Goal: Answer question/provide support: Share knowledge or assist other users

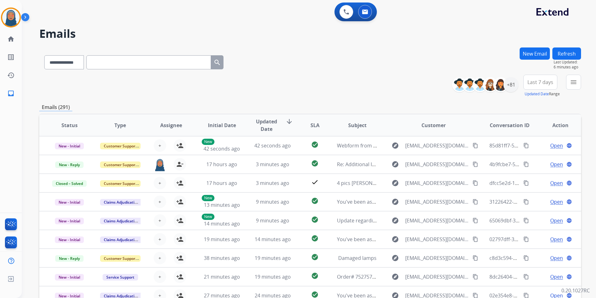
select select "**********"
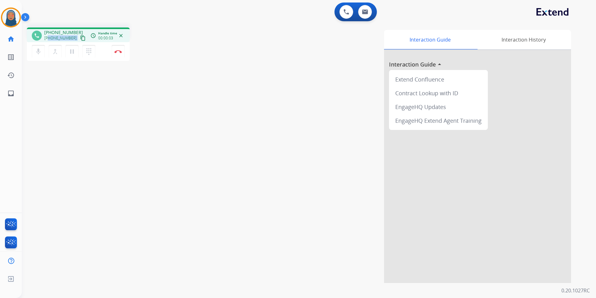
drag, startPoint x: 71, startPoint y: 38, endPoint x: 48, endPoint y: 38, distance: 23.1
click at [48, 38] on div "[PHONE_NUMBER] content_copy" at bounding box center [65, 37] width 42 height 7
copy div "7706088889 content_copy access_time Call metrics Queue 00:10 Hold 00:00 Talk 00…"
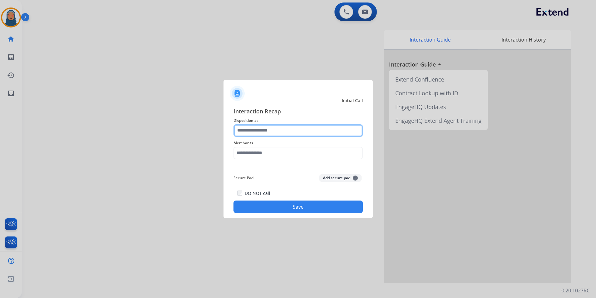
click at [292, 132] on input "text" at bounding box center [298, 130] width 129 height 12
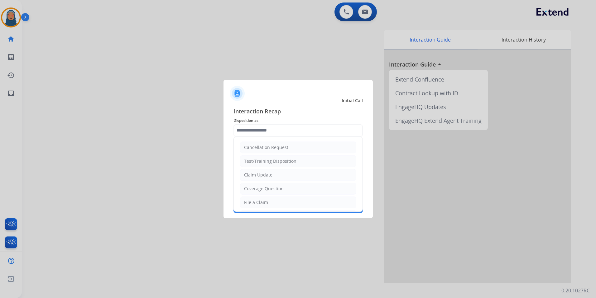
click at [277, 172] on li "Claim Update" at bounding box center [298, 175] width 116 height 12
type input "**********"
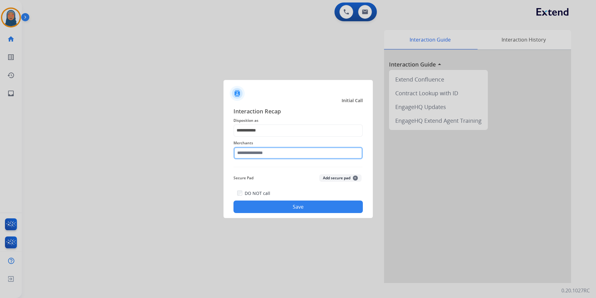
click at [276, 154] on input "text" at bounding box center [298, 153] width 129 height 12
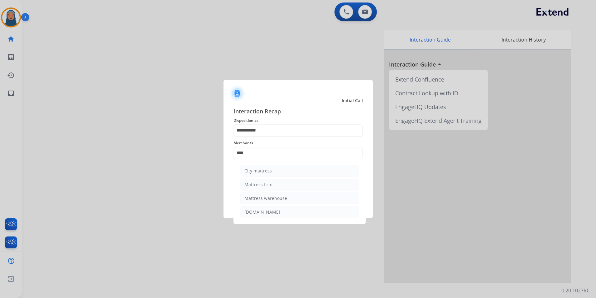
click at [251, 186] on div "Mattress firm" at bounding box center [259, 184] width 28 height 6
type input "**********"
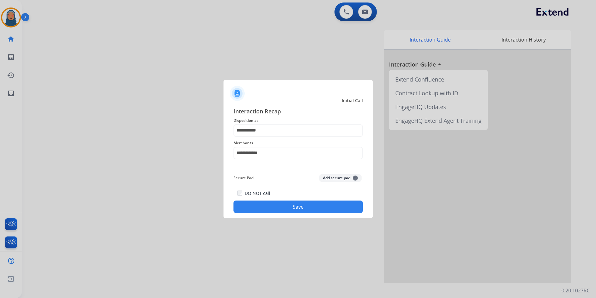
click at [300, 206] on button "Save" at bounding box center [298, 206] width 129 height 12
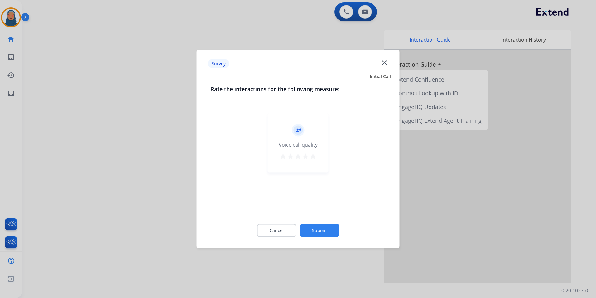
click at [328, 231] on button "Submit" at bounding box center [319, 230] width 39 height 13
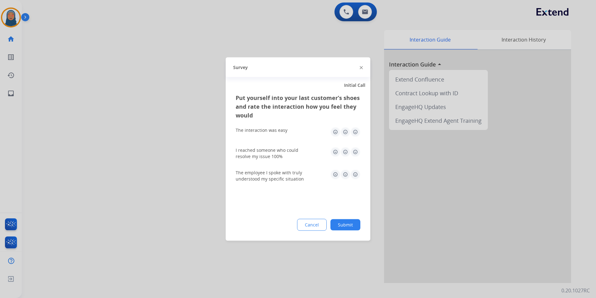
click at [346, 224] on button "Submit" at bounding box center [346, 224] width 30 height 11
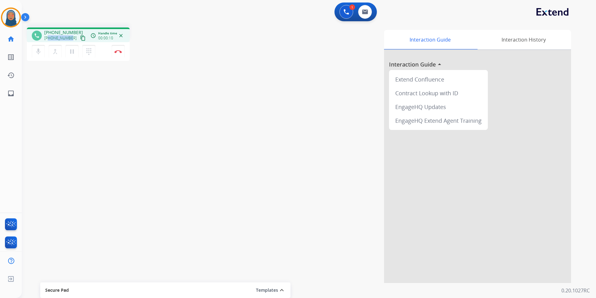
drag, startPoint x: 70, startPoint y: 39, endPoint x: 48, endPoint y: 39, distance: 22.1
click at [48, 39] on div "[PHONE_NUMBER] content_copy" at bounding box center [65, 37] width 42 height 7
copy span "3133775983"
click at [118, 53] on button "Disconnect" at bounding box center [118, 51] width 13 height 13
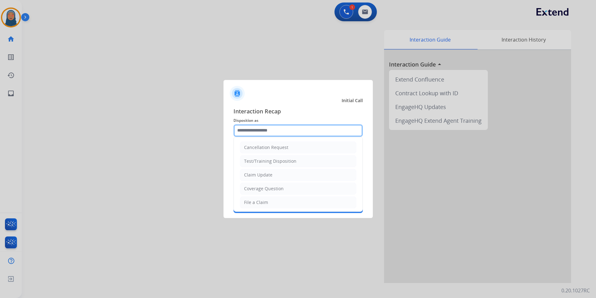
drag, startPoint x: 271, startPoint y: 125, endPoint x: 274, endPoint y: 128, distance: 3.8
click at [273, 129] on input "text" at bounding box center [298, 130] width 129 height 12
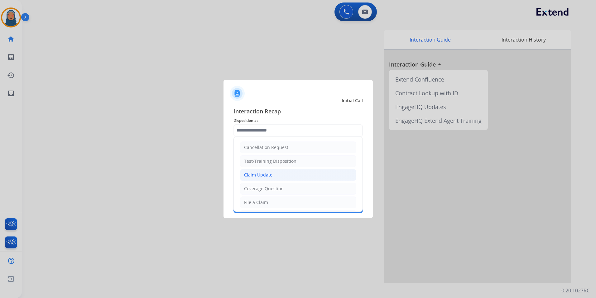
click at [267, 172] on div "Claim Update" at bounding box center [258, 175] width 28 height 6
type input "**********"
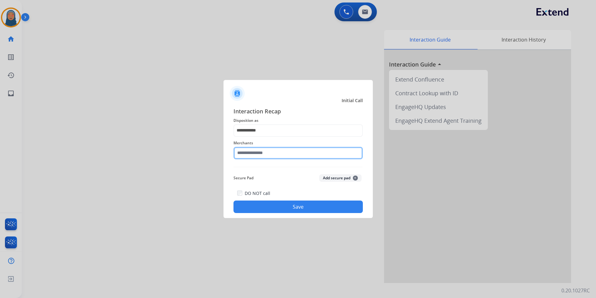
click at [263, 149] on input "text" at bounding box center [298, 153] width 129 height 12
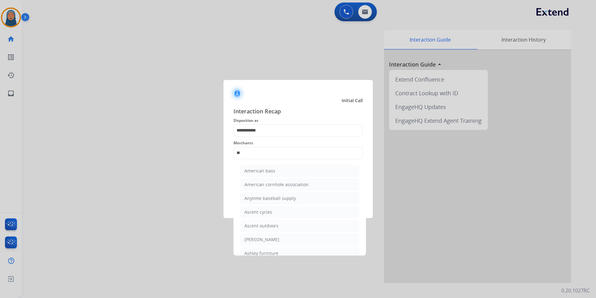
drag, startPoint x: 268, startPoint y: 251, endPoint x: 275, endPoint y: 228, distance: 23.9
click at [269, 250] on div "Ashley furniture" at bounding box center [262, 253] width 34 height 6
type input "**********"
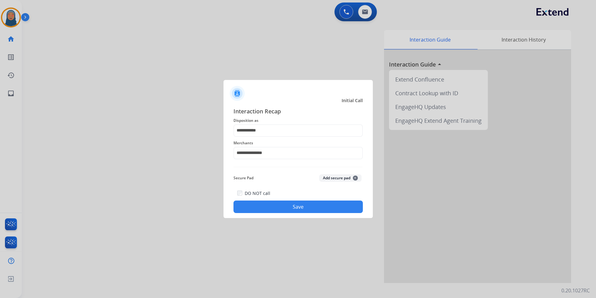
click at [279, 207] on button "Save" at bounding box center [298, 206] width 129 height 12
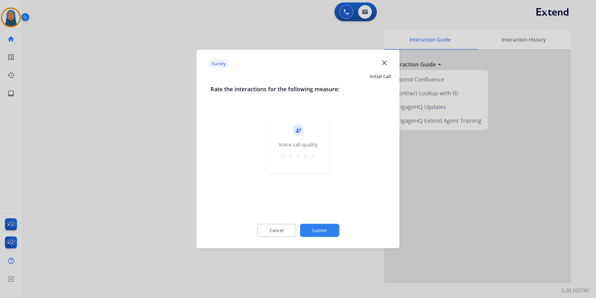
click at [318, 233] on button "Submit" at bounding box center [319, 230] width 39 height 13
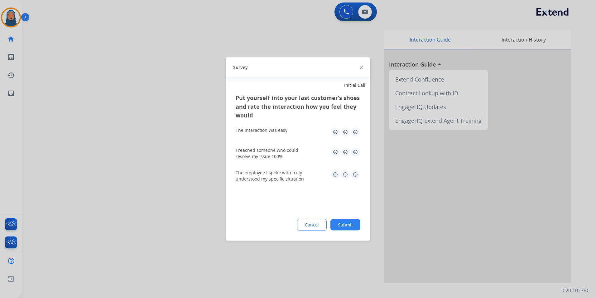
click at [340, 225] on button "Submit" at bounding box center [346, 224] width 30 height 11
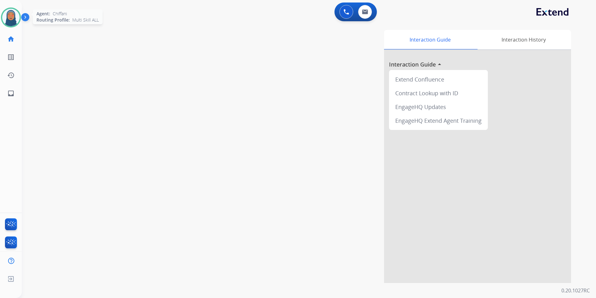
click at [12, 18] on img at bounding box center [10, 17] width 17 height 17
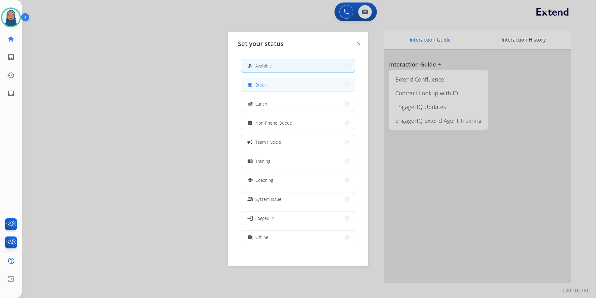
click at [291, 86] on button "free_breakfast Break" at bounding box center [298, 84] width 114 height 13
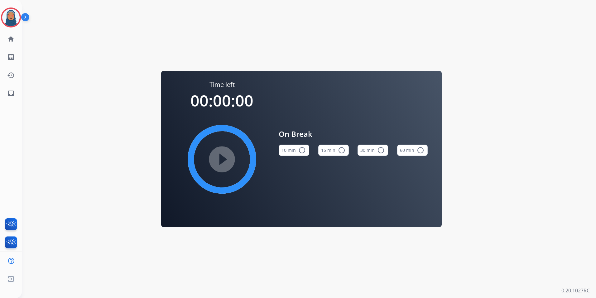
click at [342, 152] on mat-icon "radio_button_unchecked" at bounding box center [341, 149] width 7 height 7
click at [17, 19] on img at bounding box center [10, 17] width 17 height 17
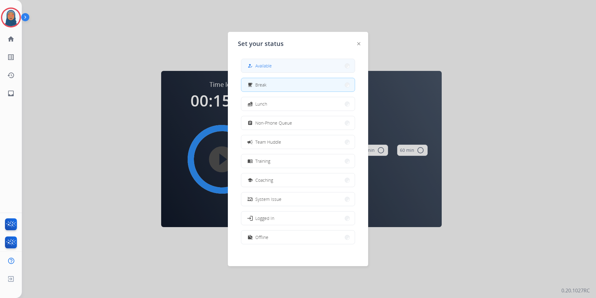
click at [253, 70] on button "how_to_reg Available" at bounding box center [298, 65] width 114 height 13
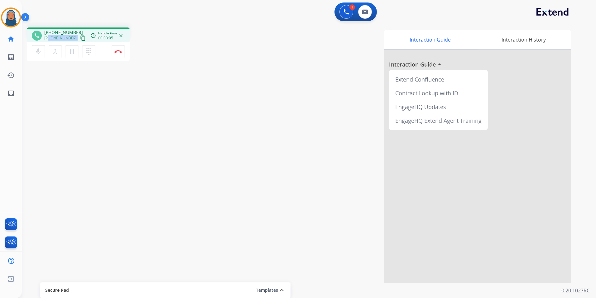
drag, startPoint x: 71, startPoint y: 39, endPoint x: 49, endPoint y: 40, distance: 22.5
click at [49, 40] on div "[PHONE_NUMBER] content_copy" at bounding box center [65, 37] width 42 height 7
click at [117, 52] on img at bounding box center [117, 51] width 7 height 3
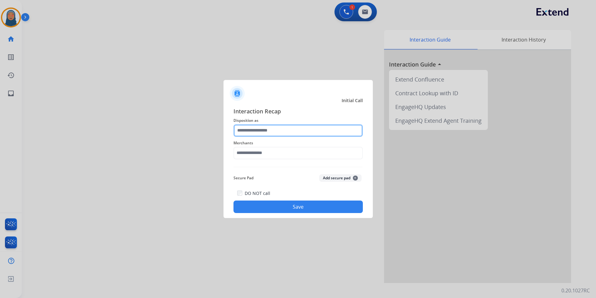
click at [259, 128] on input "text" at bounding box center [298, 130] width 129 height 12
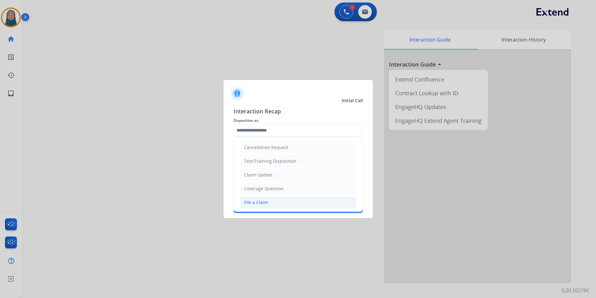
drag, startPoint x: 271, startPoint y: 202, endPoint x: 271, endPoint y: 180, distance: 22.8
click at [271, 202] on li "File a Claim" at bounding box center [298, 202] width 116 height 12
type input "**********"
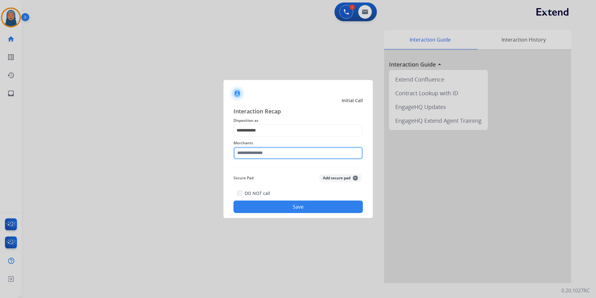
click at [270, 152] on input "text" at bounding box center [298, 153] width 129 height 12
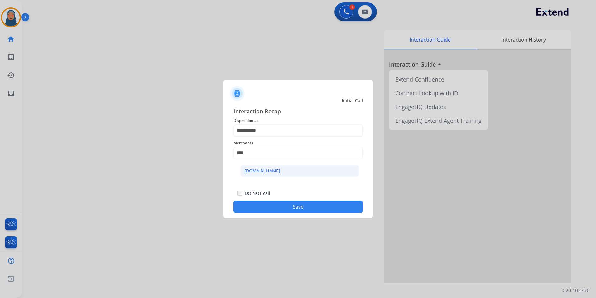
click at [255, 169] on div "[DOMAIN_NAME]" at bounding box center [263, 171] width 36 height 6
type input "**********"
click at [289, 208] on button "Save" at bounding box center [298, 206] width 129 height 12
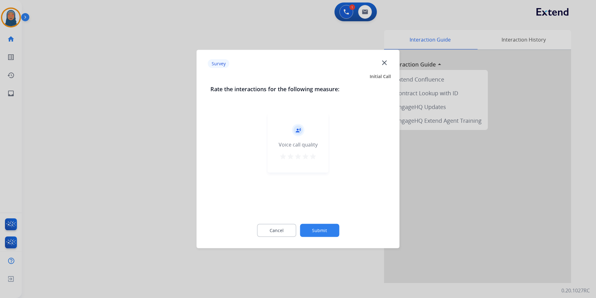
click at [330, 226] on button "Submit" at bounding box center [319, 230] width 39 height 13
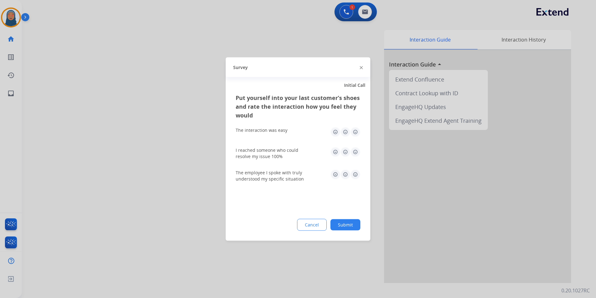
click at [345, 223] on button "Submit" at bounding box center [346, 224] width 30 height 11
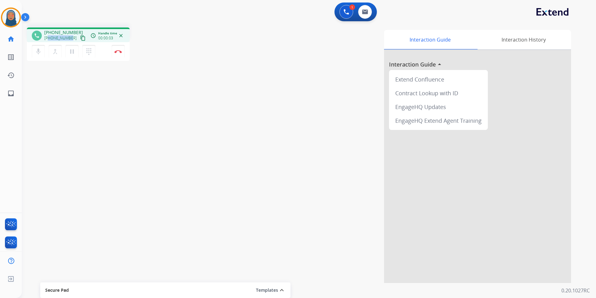
drag, startPoint x: 70, startPoint y: 39, endPoint x: 49, endPoint y: 41, distance: 21.3
click at [49, 41] on div "[PHONE_NUMBER] content_copy" at bounding box center [65, 37] width 42 height 7
copy span "8583978533"
click at [366, 14] on button at bounding box center [365, 12] width 14 height 14
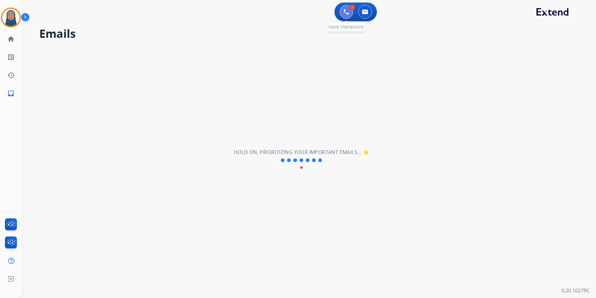
click at [346, 13] on img at bounding box center [347, 12] width 6 height 6
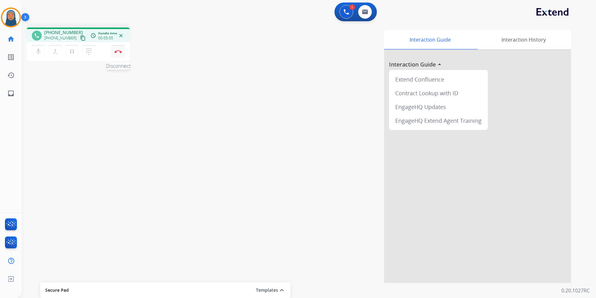
click at [116, 54] on button "Disconnect" at bounding box center [118, 51] width 13 height 13
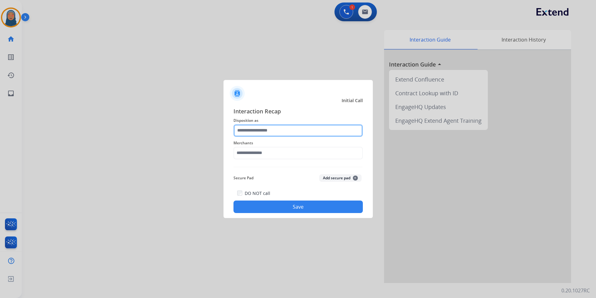
click at [260, 134] on input "text" at bounding box center [298, 130] width 129 height 12
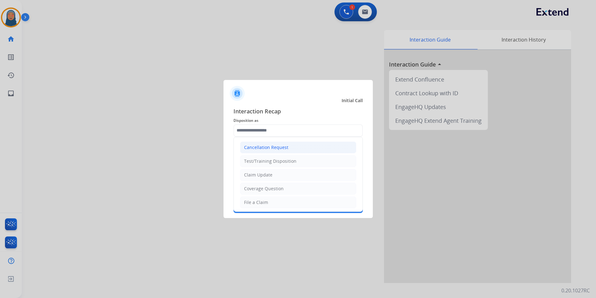
click at [275, 148] on div "Cancellation Request" at bounding box center [266, 147] width 44 height 6
type input "**********"
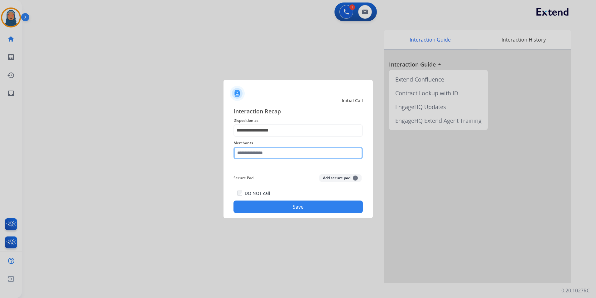
click at [276, 156] on input "text" at bounding box center [298, 153] width 129 height 12
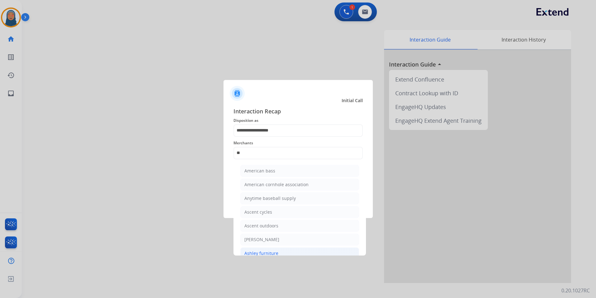
drag, startPoint x: 278, startPoint y: 252, endPoint x: 279, endPoint y: 246, distance: 5.3
click at [279, 251] on li "Ashley furniture" at bounding box center [299, 253] width 119 height 12
type input "**********"
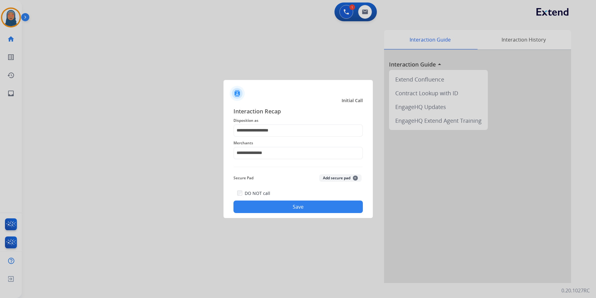
click at [296, 211] on button "Save" at bounding box center [298, 206] width 129 height 12
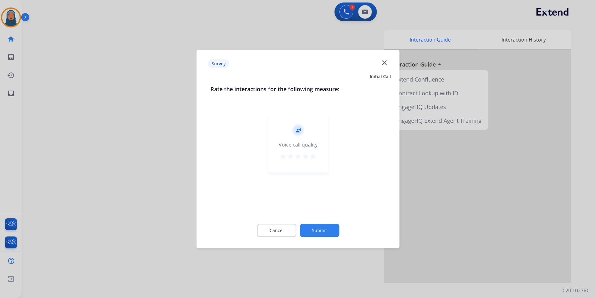
click at [322, 234] on button "Submit" at bounding box center [319, 230] width 39 height 13
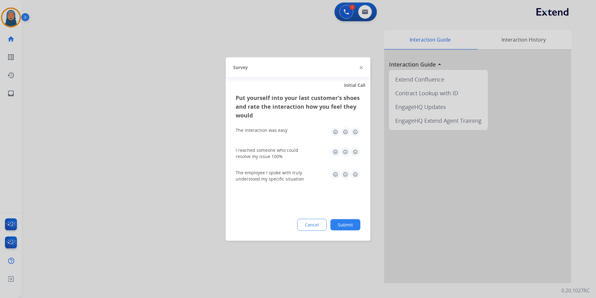
click at [355, 227] on button "Submit" at bounding box center [346, 224] width 30 height 11
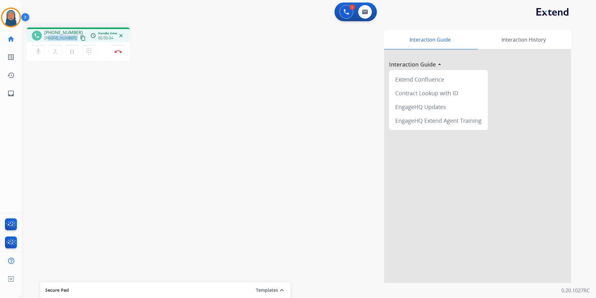
drag, startPoint x: 71, startPoint y: 39, endPoint x: 48, endPoint y: 40, distance: 23.1
click at [48, 40] on div "[PHONE_NUMBER] content_copy" at bounding box center [65, 37] width 42 height 7
copy div "7077215400 content_copy access_time Call metrics Queue 00:10 Hold 00:00 Talk 00…"
click at [120, 54] on button "Disconnect" at bounding box center [118, 51] width 13 height 13
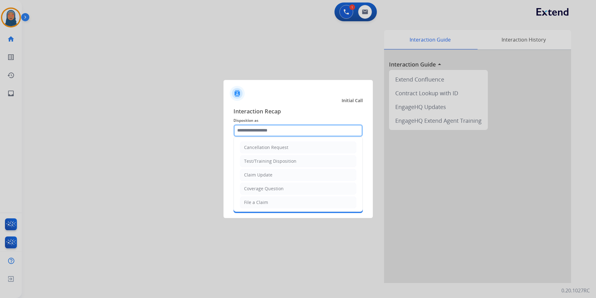
click at [280, 128] on input "text" at bounding box center [298, 130] width 129 height 12
drag, startPoint x: 271, startPoint y: 204, endPoint x: 268, endPoint y: 162, distance: 42.8
click at [271, 202] on li "File a Claim" at bounding box center [298, 202] width 116 height 12
type input "**********"
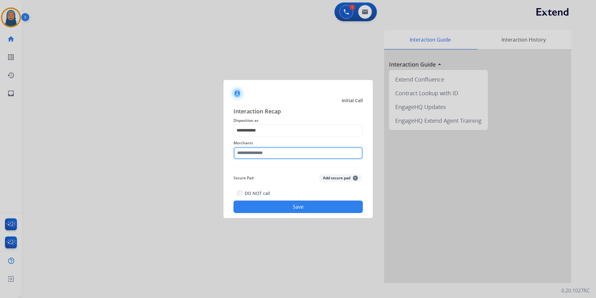
click at [269, 152] on input "text" at bounding box center [298, 153] width 129 height 12
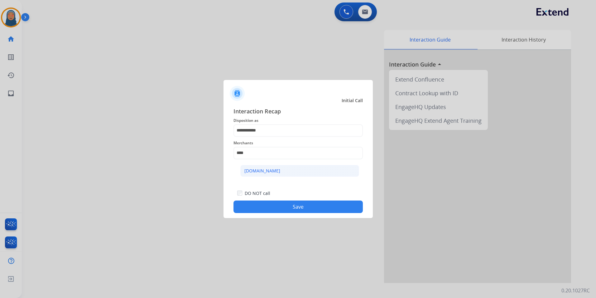
drag, startPoint x: 258, startPoint y: 172, endPoint x: 265, endPoint y: 176, distance: 7.5
click at [259, 172] on div "[DOMAIN_NAME]" at bounding box center [263, 171] width 36 height 6
type input "**********"
click at [305, 210] on button "Save" at bounding box center [298, 206] width 129 height 12
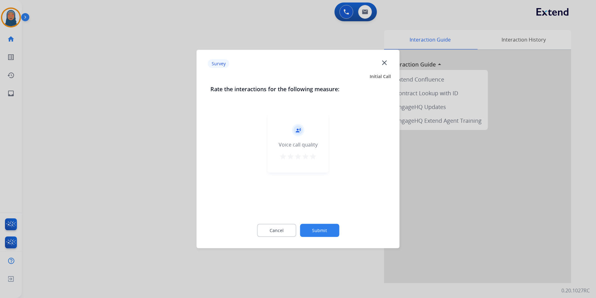
click at [327, 235] on button "Submit" at bounding box center [319, 230] width 39 height 13
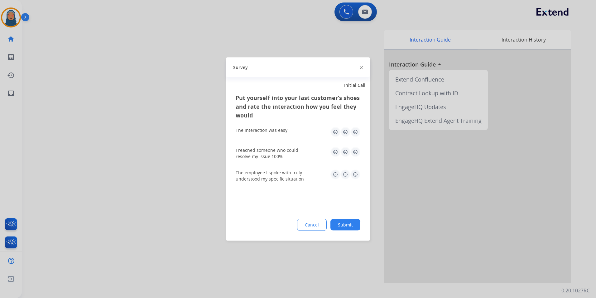
click at [344, 226] on button "Submit" at bounding box center [346, 224] width 30 height 11
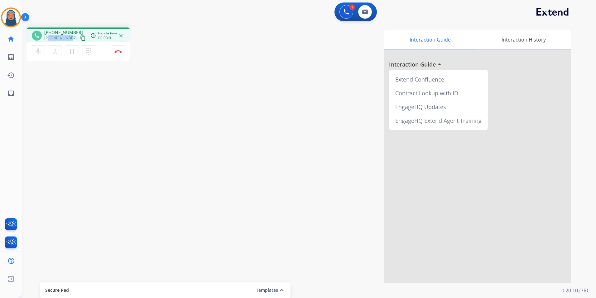
drag, startPoint x: 71, startPoint y: 38, endPoint x: 49, endPoint y: 37, distance: 21.8
click at [49, 37] on div "[PHONE_NUMBER] content_copy" at bounding box center [65, 37] width 42 height 7
copy span "9032778710"
click at [119, 53] on img at bounding box center [117, 51] width 7 height 3
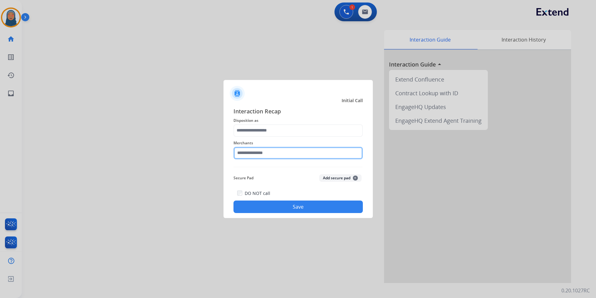
click at [260, 152] on input "text" at bounding box center [298, 153] width 129 height 12
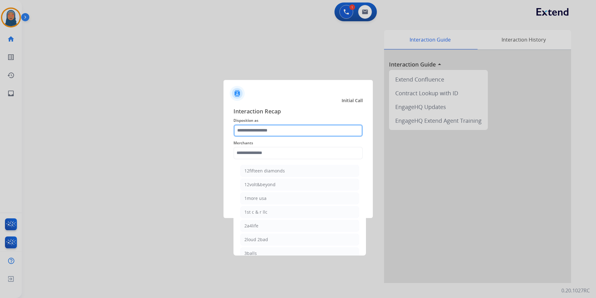
click at [270, 131] on input "text" at bounding box center [298, 130] width 129 height 12
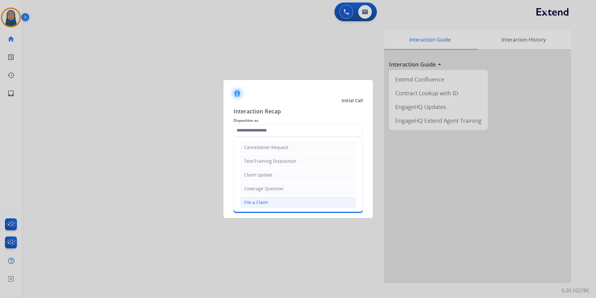
click at [262, 201] on div "File a Claim" at bounding box center [256, 202] width 24 height 6
type input "**********"
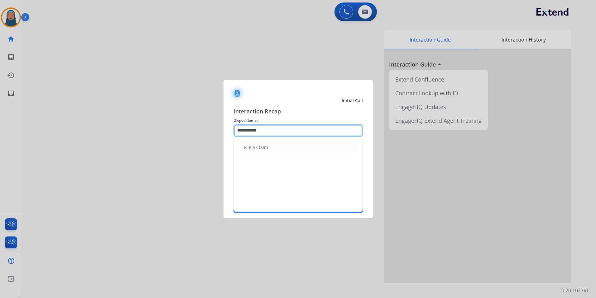
drag, startPoint x: 276, startPoint y: 132, endPoint x: 48, endPoint y: 120, distance: 228.6
click at [0, 120] on app-contact-recap-modal "**********" at bounding box center [0, 149] width 0 height 298
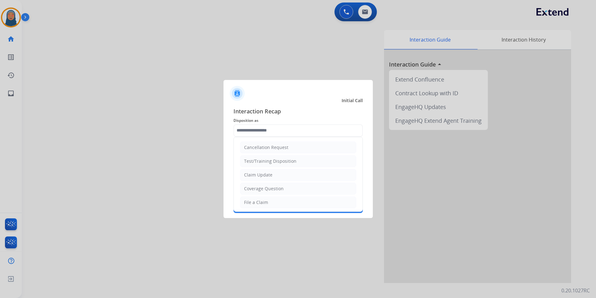
click at [261, 98] on div "Initial Call" at bounding box center [293, 100] width 149 height 6
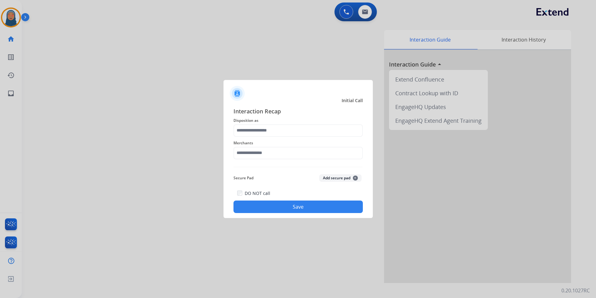
click at [228, 176] on div "Interaction Recap Disposition as Merchants Secure Pad Add secure pad + DO NOT c…" at bounding box center [298, 160] width 149 height 116
click at [281, 122] on span "Disposition as" at bounding box center [298, 120] width 129 height 7
click at [279, 131] on input "text" at bounding box center [298, 130] width 129 height 12
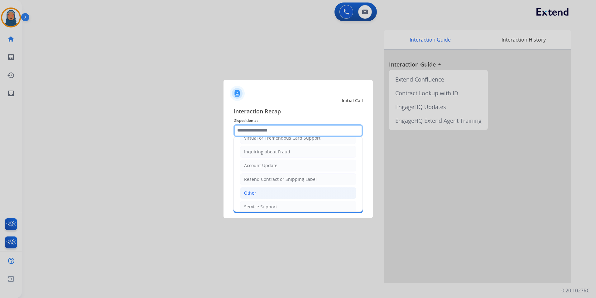
scroll to position [97, 0]
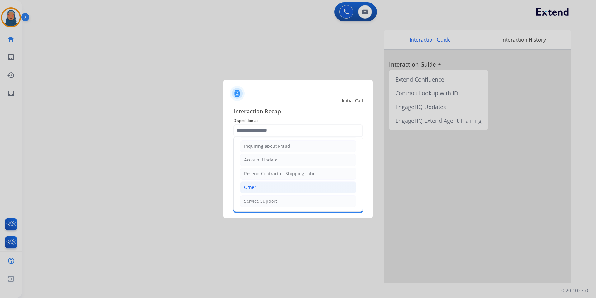
click at [263, 189] on li "Other" at bounding box center [298, 187] width 116 height 12
type input "*****"
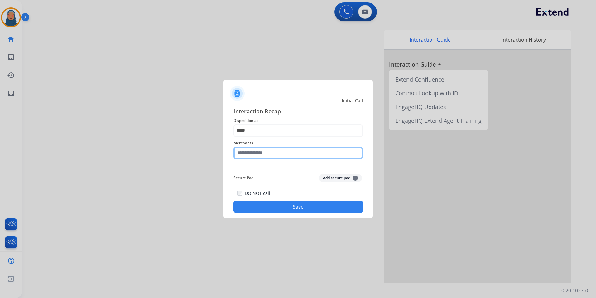
click at [262, 149] on input "text" at bounding box center [298, 153] width 129 height 12
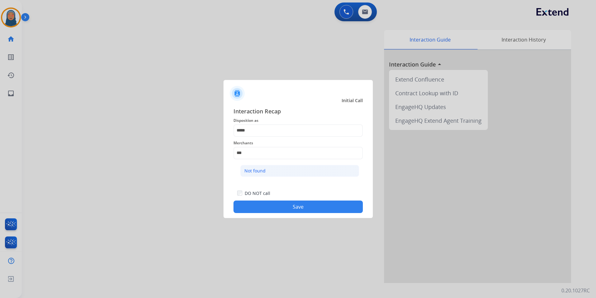
click at [269, 169] on li "Not found" at bounding box center [299, 171] width 119 height 12
type input "*********"
click at [299, 207] on button "Save" at bounding box center [298, 206] width 129 height 12
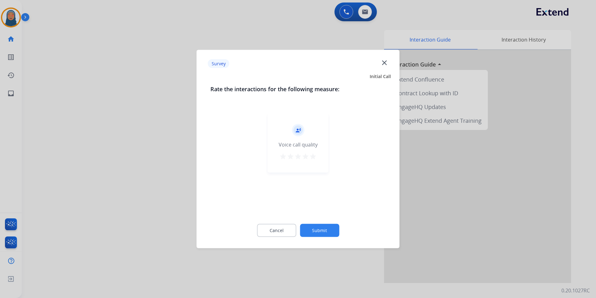
click at [328, 232] on button "Submit" at bounding box center [319, 230] width 39 height 13
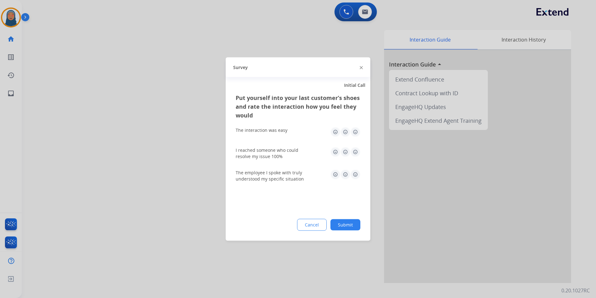
click at [344, 225] on button "Submit" at bounding box center [346, 224] width 30 height 11
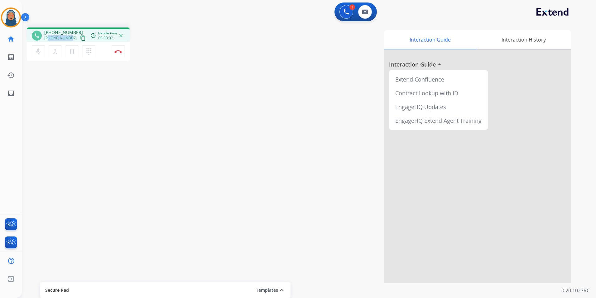
drag, startPoint x: 71, startPoint y: 38, endPoint x: 49, endPoint y: 39, distance: 21.8
click at [49, 39] on div "[PHONE_NUMBER] content_copy" at bounding box center [65, 37] width 42 height 7
copy span "6624013677"
click at [119, 52] on img at bounding box center [117, 51] width 7 height 3
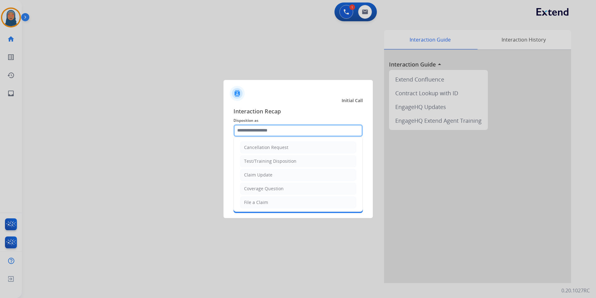
click at [252, 133] on input "text" at bounding box center [298, 130] width 129 height 12
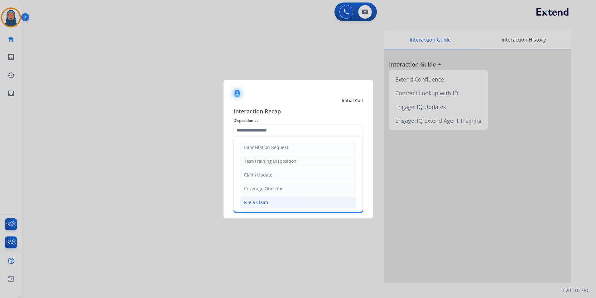
drag, startPoint x: 256, startPoint y: 201, endPoint x: 263, endPoint y: 161, distance: 40.8
click at [257, 200] on div "File a Claim" at bounding box center [256, 202] width 24 height 6
type input "**********"
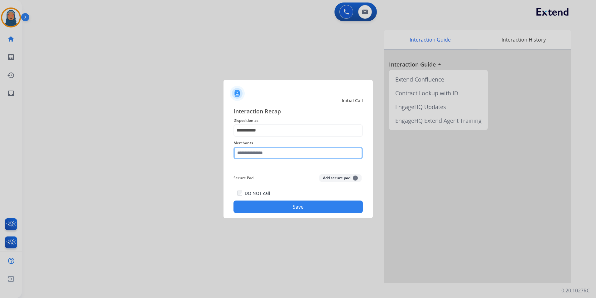
click at [266, 155] on input "text" at bounding box center [298, 153] width 129 height 12
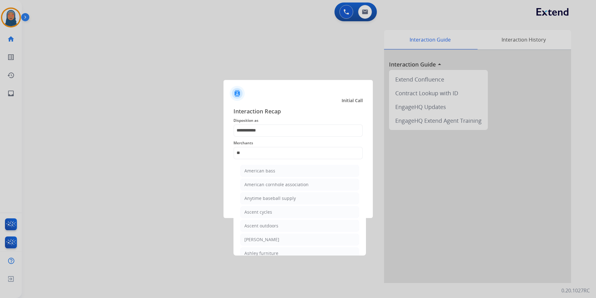
click at [255, 254] on div "Ashley furniture" at bounding box center [262, 253] width 34 height 6
type input "**********"
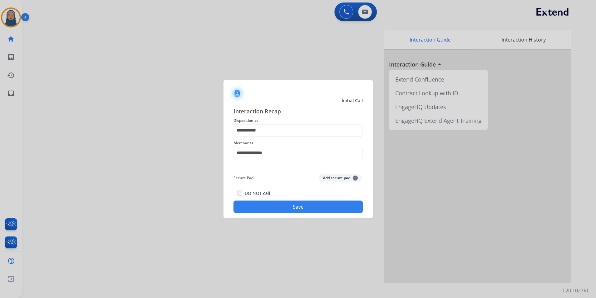
click at [292, 215] on div "**********" at bounding box center [298, 160] width 149 height 116
click at [299, 209] on button "Save" at bounding box center [298, 206] width 129 height 12
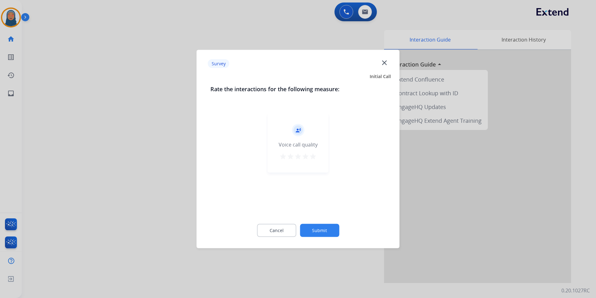
click at [331, 230] on button "Submit" at bounding box center [319, 230] width 39 height 13
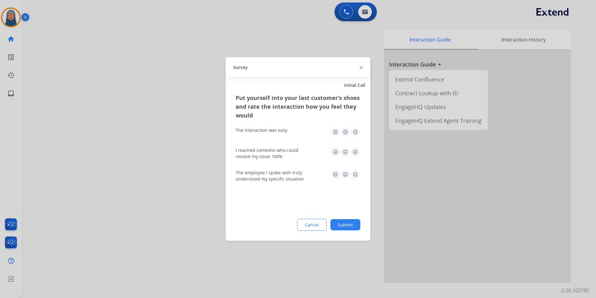
click at [352, 224] on button "Submit" at bounding box center [346, 224] width 30 height 11
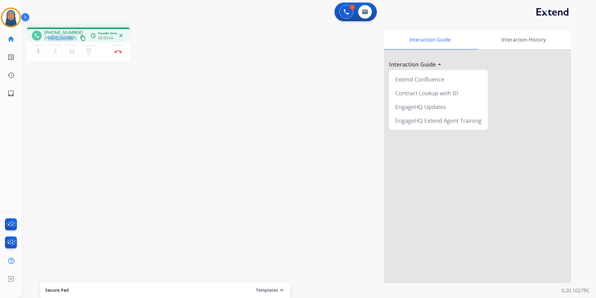
drag, startPoint x: 70, startPoint y: 37, endPoint x: 49, endPoint y: 37, distance: 21.5
click at [49, 37] on div "[PHONE_NUMBER] content_copy" at bounding box center [65, 37] width 42 height 7
copy span "3862926235"
click at [122, 53] on button "Disconnect" at bounding box center [118, 51] width 13 height 13
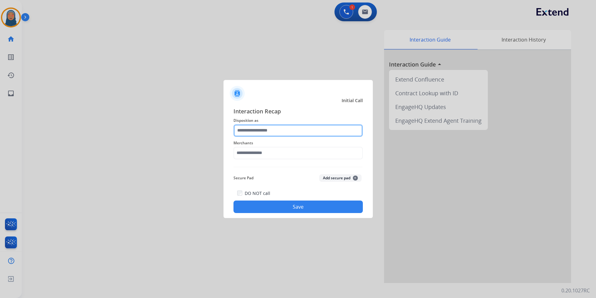
click at [288, 132] on input "text" at bounding box center [298, 130] width 129 height 12
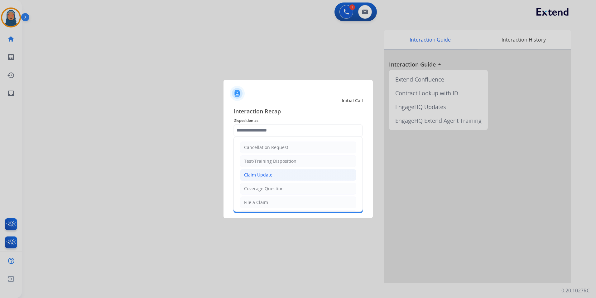
click at [280, 169] on li "Claim Update" at bounding box center [298, 175] width 116 height 12
type input "**********"
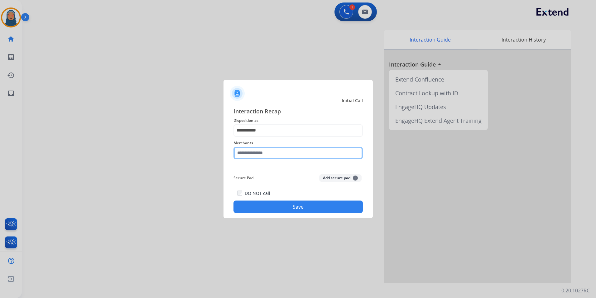
click at [253, 156] on input "text" at bounding box center [298, 153] width 129 height 12
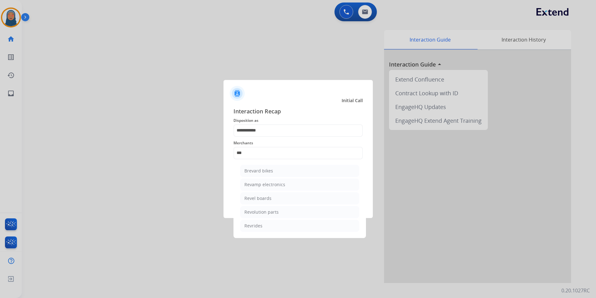
click at [281, 213] on li "Revolution parts" at bounding box center [299, 212] width 119 height 12
type input "**********"
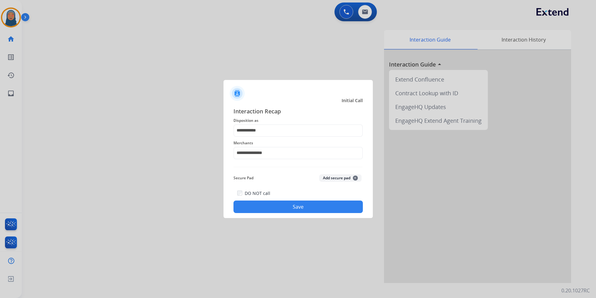
click at [314, 212] on button "Save" at bounding box center [298, 206] width 129 height 12
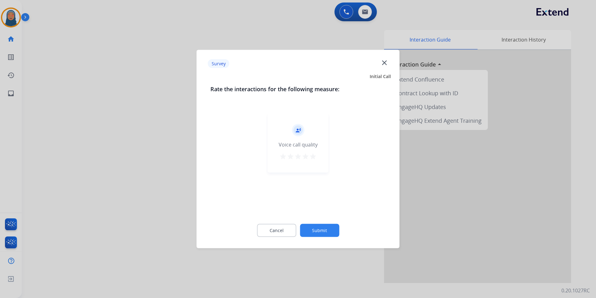
click at [331, 232] on button "Submit" at bounding box center [319, 230] width 39 height 13
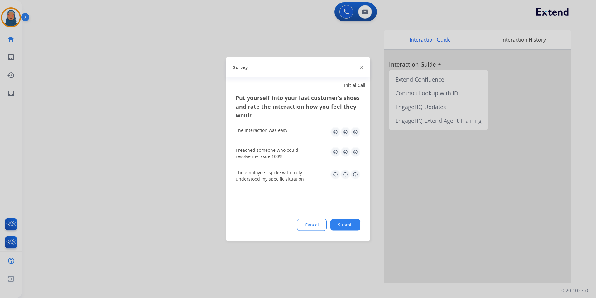
click at [348, 225] on button "Submit" at bounding box center [346, 224] width 30 height 11
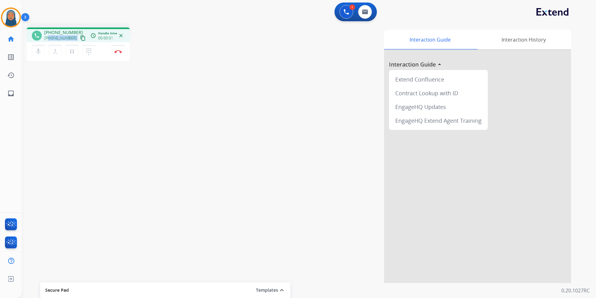
drag, startPoint x: 71, startPoint y: 38, endPoint x: 49, endPoint y: 38, distance: 22.1
click at [49, 38] on div "[PHONE_NUMBER] content_copy" at bounding box center [65, 37] width 42 height 7
copy div "6016924224 content_copy access_time Call metrics Queue 00:10 Hold 00:00 Talk 00…"
click at [114, 53] on button "Disconnect" at bounding box center [118, 51] width 13 height 13
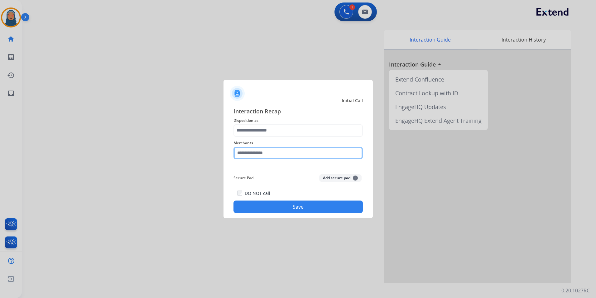
click at [271, 156] on input "text" at bounding box center [298, 153] width 129 height 12
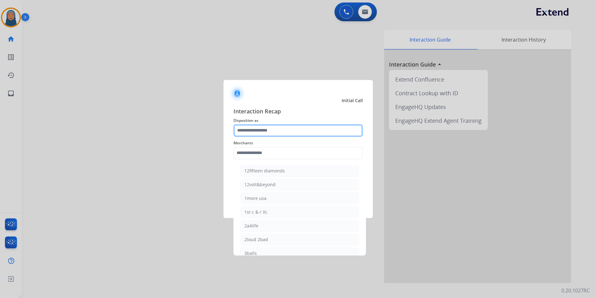
click at [259, 127] on input "text" at bounding box center [298, 130] width 129 height 12
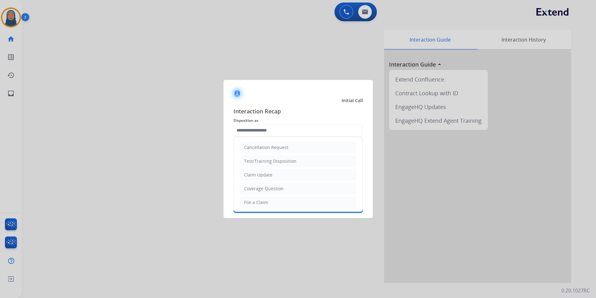
click at [265, 201] on div "File a Claim" at bounding box center [256, 202] width 24 height 6
type input "**********"
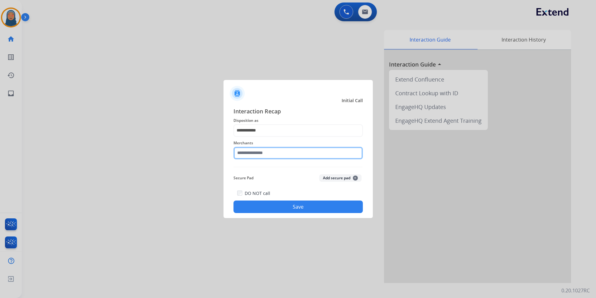
click at [269, 153] on input "text" at bounding box center [298, 153] width 129 height 12
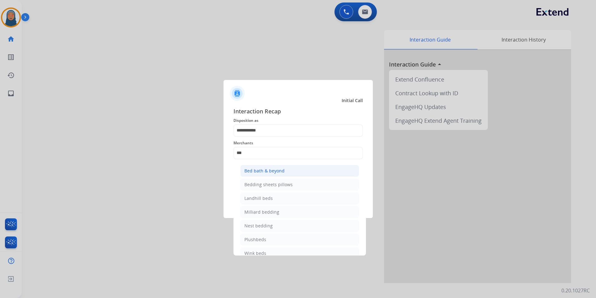
click at [264, 172] on div "Bed bath & beyond" at bounding box center [265, 171] width 40 height 6
type input "**********"
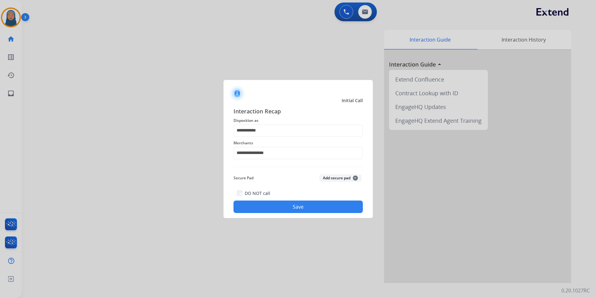
click at [288, 204] on button "Save" at bounding box center [298, 206] width 129 height 12
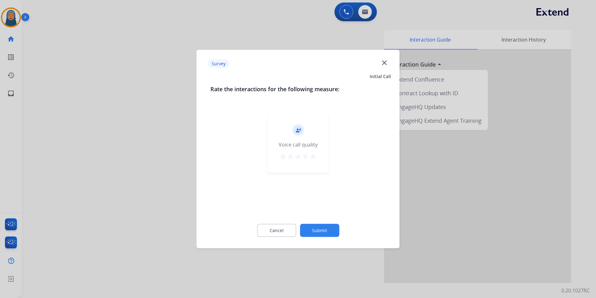
click at [319, 230] on button "Submit" at bounding box center [319, 230] width 39 height 13
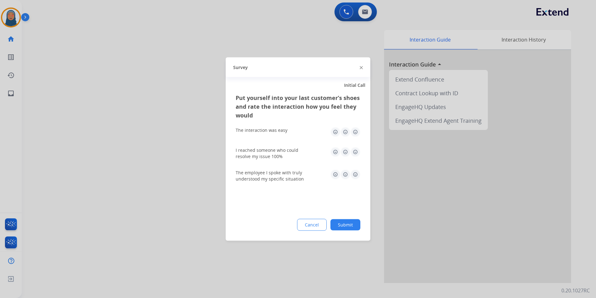
click at [346, 229] on button "Submit" at bounding box center [346, 224] width 30 height 11
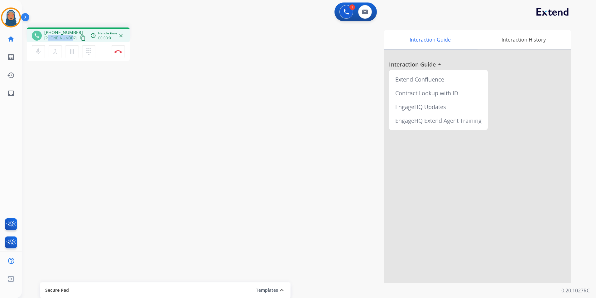
drag, startPoint x: 70, startPoint y: 38, endPoint x: 49, endPoint y: 40, distance: 21.9
click at [49, 40] on div "[PHONE_NUMBER] content_copy" at bounding box center [65, 37] width 42 height 7
copy span "6505416725"
click at [88, 52] on mat-icon "dialpad" at bounding box center [88, 51] width 7 height 7
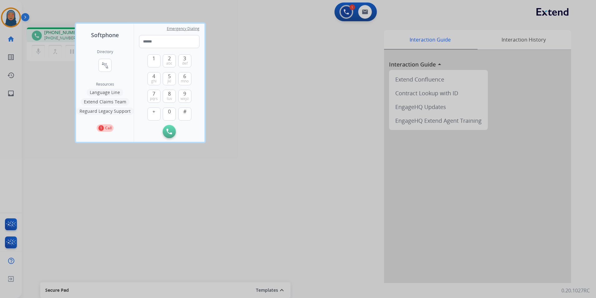
click at [108, 92] on button "Language Line" at bounding box center [105, 92] width 36 height 7
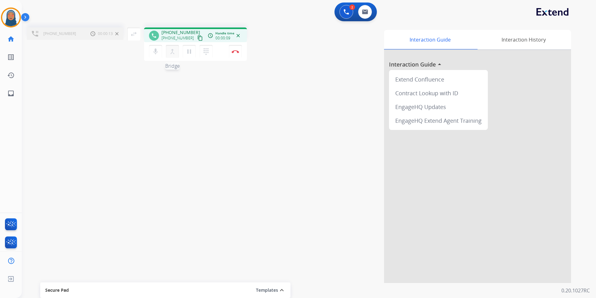
click at [174, 56] on button "merge_type Bridge" at bounding box center [172, 51] width 13 height 13
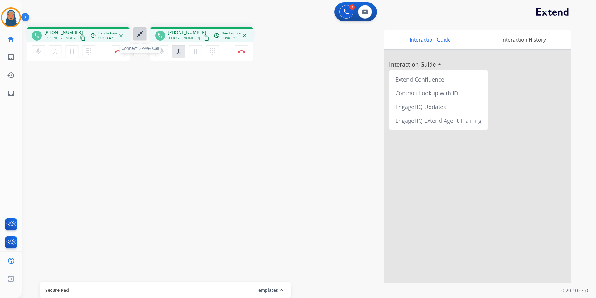
click at [143, 38] on button "close_fullscreen Connect 3-Way Call" at bounding box center [140, 33] width 13 height 13
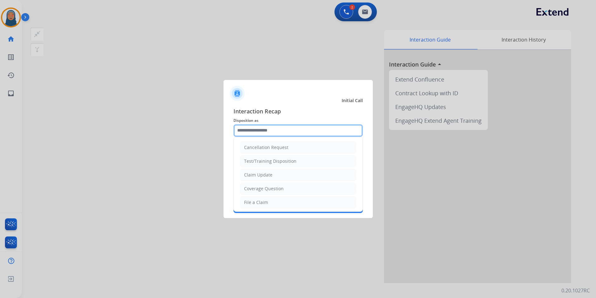
click at [245, 131] on input "text" at bounding box center [298, 130] width 129 height 12
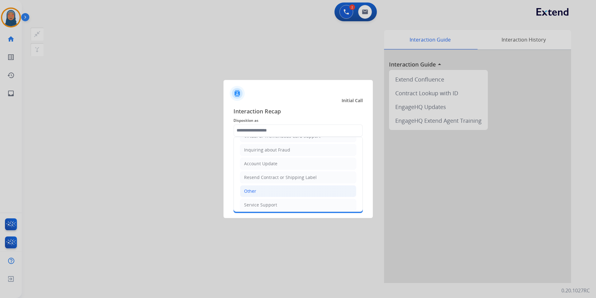
click at [266, 193] on li "Other" at bounding box center [298, 191] width 116 height 12
type input "*****"
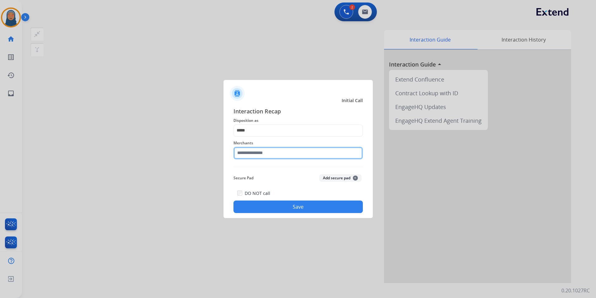
click at [266, 157] on input "text" at bounding box center [298, 153] width 129 height 12
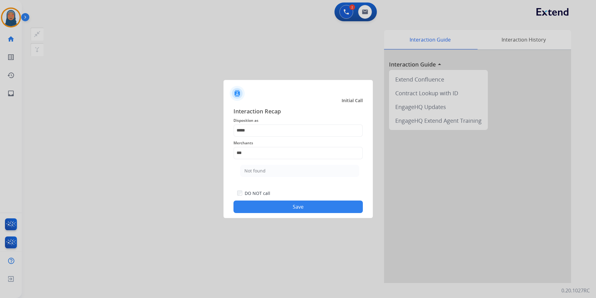
click at [264, 176] on li "Not found" at bounding box center [299, 171] width 119 height 12
type input "*********"
click at [293, 205] on button "Save" at bounding box center [298, 206] width 129 height 12
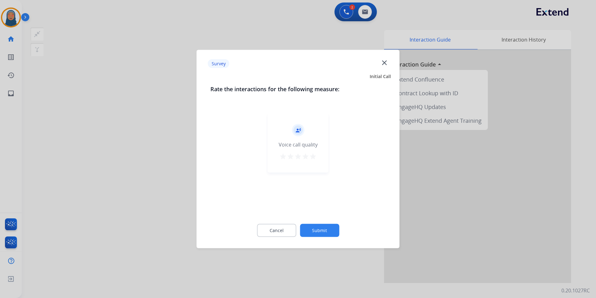
click at [331, 235] on button "Submit" at bounding box center [319, 230] width 39 height 13
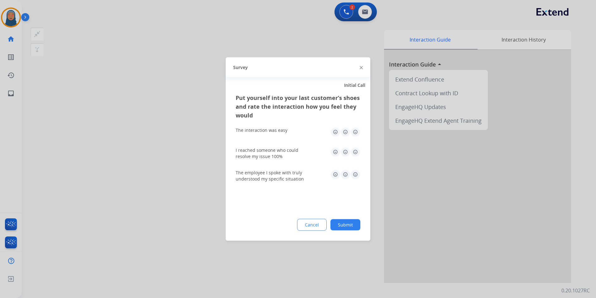
click at [348, 226] on button "Submit" at bounding box center [346, 224] width 30 height 11
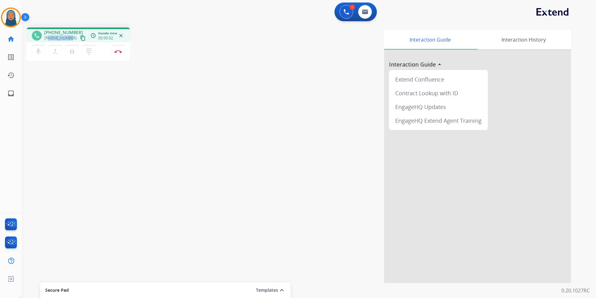
drag, startPoint x: 71, startPoint y: 38, endPoint x: 49, endPoint y: 40, distance: 22.3
click at [49, 40] on div "[PHONE_NUMBER] content_copy" at bounding box center [65, 37] width 42 height 7
copy span "3106910218"
click at [118, 50] on img at bounding box center [117, 51] width 7 height 3
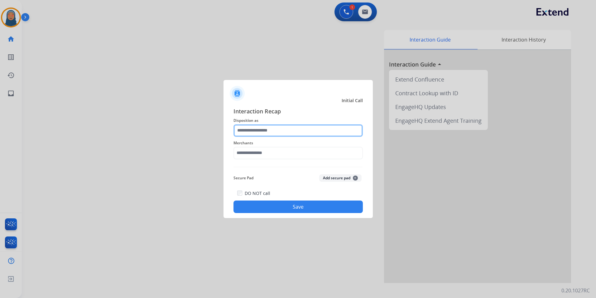
click at [279, 133] on input "text" at bounding box center [298, 130] width 129 height 12
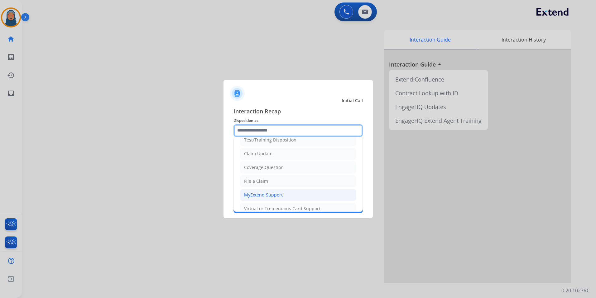
scroll to position [31, 0]
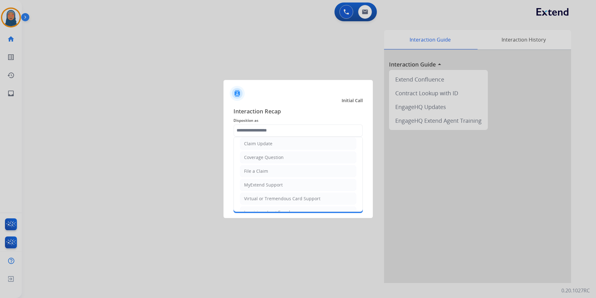
click at [274, 202] on li "Virtual or Tremendous Card Support" at bounding box center [298, 198] width 116 height 12
type input "**********"
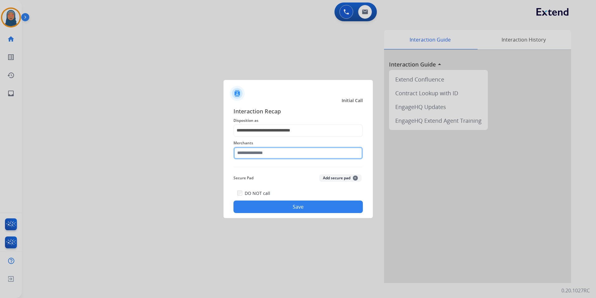
click at [274, 151] on input "text" at bounding box center [298, 153] width 129 height 12
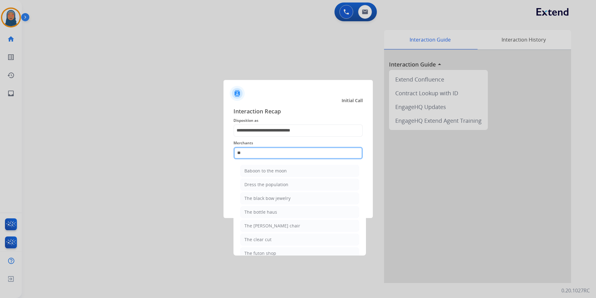
type input "*"
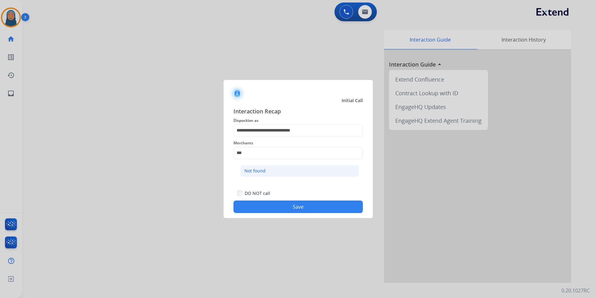
click at [262, 170] on div "Not found" at bounding box center [255, 171] width 21 height 6
type input "*********"
click at [277, 206] on button "Save" at bounding box center [298, 206] width 129 height 12
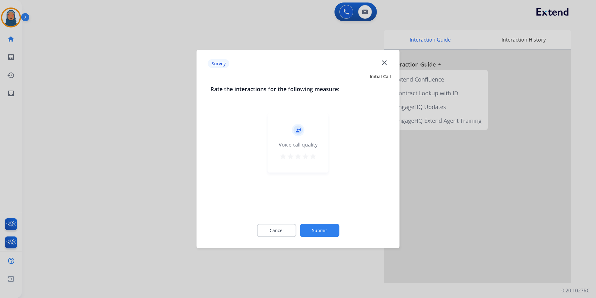
click at [313, 226] on button "Submit" at bounding box center [319, 230] width 39 height 13
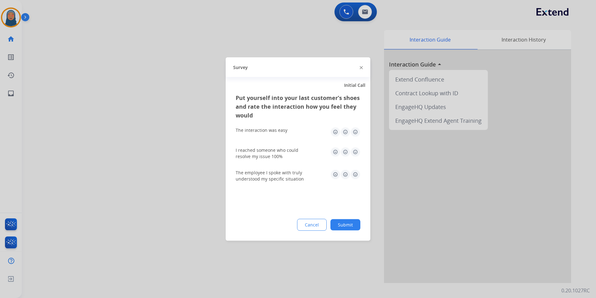
drag, startPoint x: 359, startPoint y: 231, endPoint x: 352, endPoint y: 229, distance: 7.3
click at [359, 231] on div "Put yourself into your last customer’s shoes and rate the interaction how you f…" at bounding box center [298, 166] width 145 height 147
click at [352, 226] on button "Submit" at bounding box center [346, 224] width 30 height 11
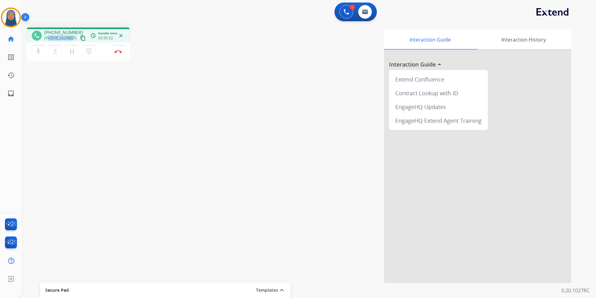
drag, startPoint x: 70, startPoint y: 38, endPoint x: 48, endPoint y: 40, distance: 21.9
click at [48, 40] on span "[PHONE_NUMBER]" at bounding box center [60, 38] width 32 height 5
click at [119, 54] on button "Disconnect" at bounding box center [118, 51] width 13 height 13
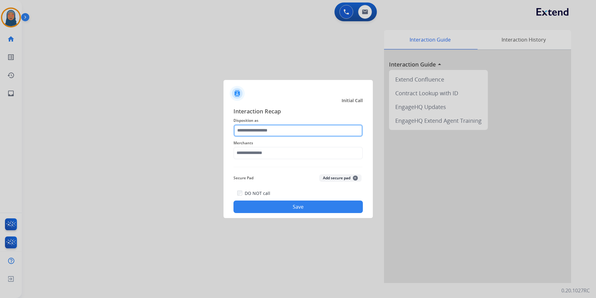
click at [257, 130] on input "text" at bounding box center [298, 130] width 129 height 12
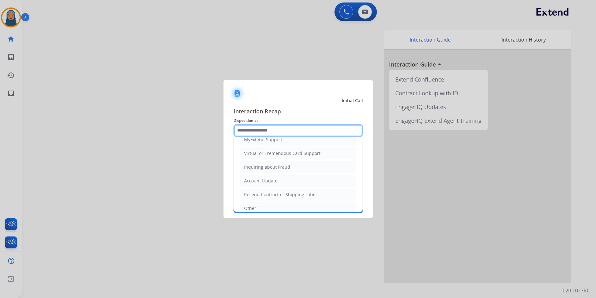
scroll to position [97, 0]
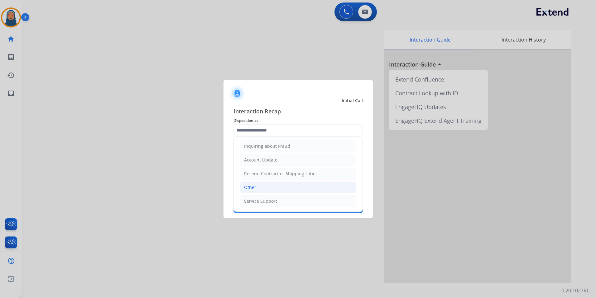
click at [255, 187] on div "Other" at bounding box center [250, 187] width 12 height 6
type input "*****"
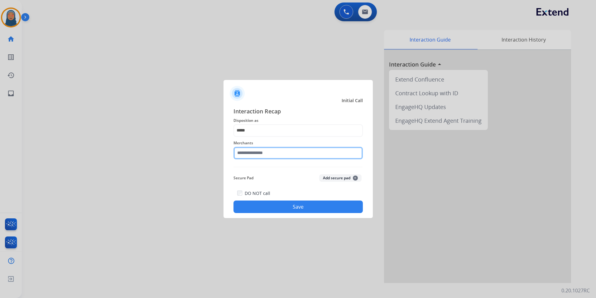
click at [268, 155] on input "text" at bounding box center [298, 153] width 129 height 12
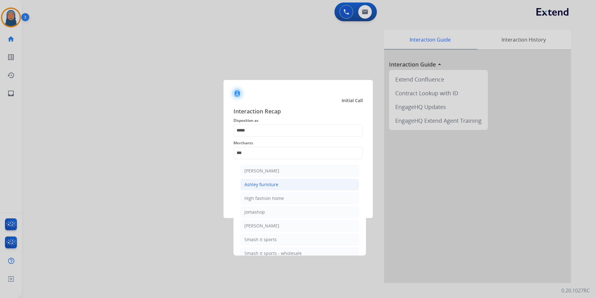
click at [271, 181] on div "Ashley furniture" at bounding box center [262, 184] width 34 height 6
type input "**********"
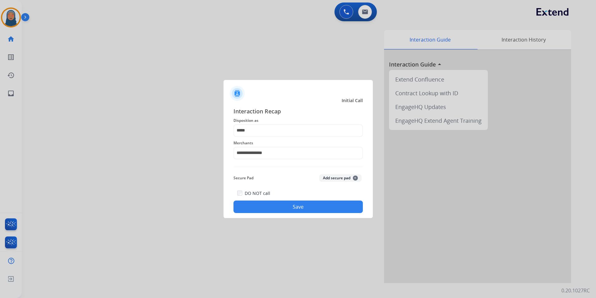
click at [301, 210] on button "Save" at bounding box center [298, 206] width 129 height 12
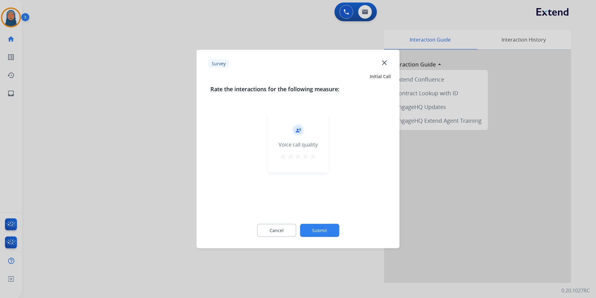
click at [320, 226] on button "Submit" at bounding box center [319, 230] width 39 height 13
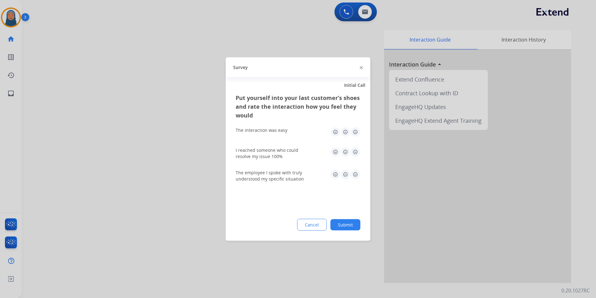
click at [342, 226] on button "Submit" at bounding box center [346, 224] width 30 height 11
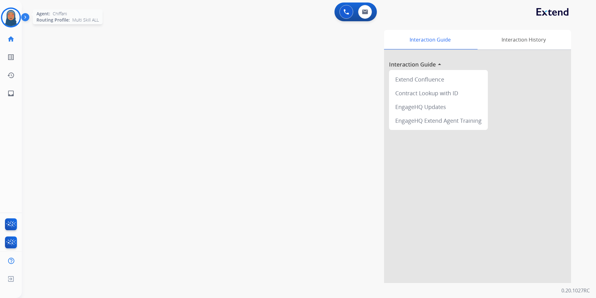
click at [9, 17] on img at bounding box center [10, 17] width 17 height 17
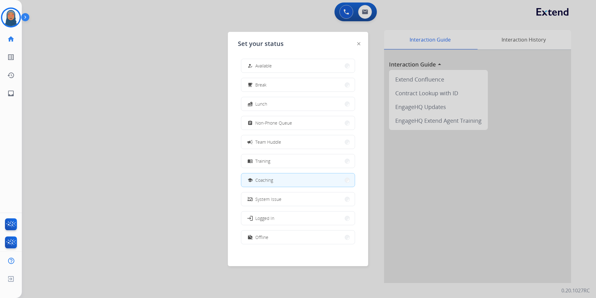
click at [123, 122] on div at bounding box center [298, 149] width 596 height 298
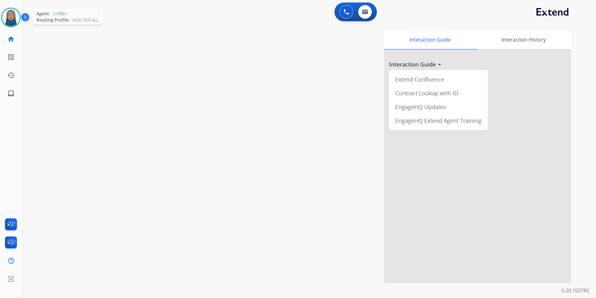
click at [12, 20] on img at bounding box center [10, 17] width 17 height 17
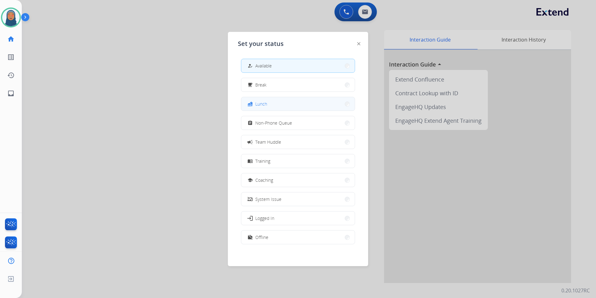
click at [326, 101] on button "fastfood Lunch" at bounding box center [298, 103] width 114 height 13
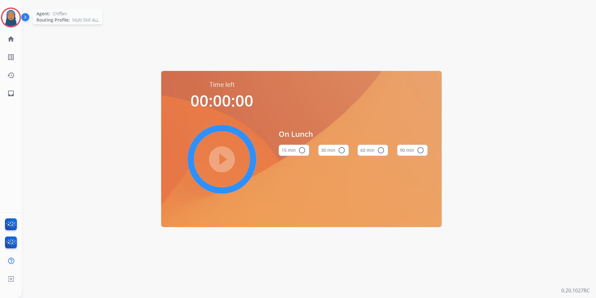
click at [8, 15] on img at bounding box center [10, 17] width 17 height 17
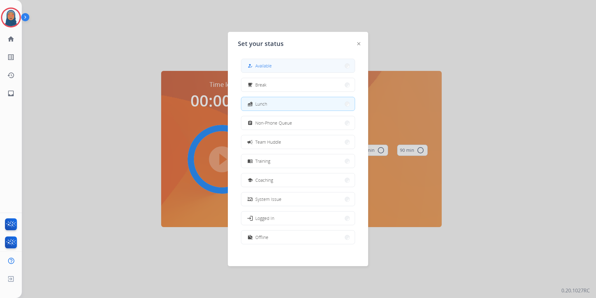
click at [292, 65] on button "how_to_reg Available" at bounding box center [298, 65] width 114 height 13
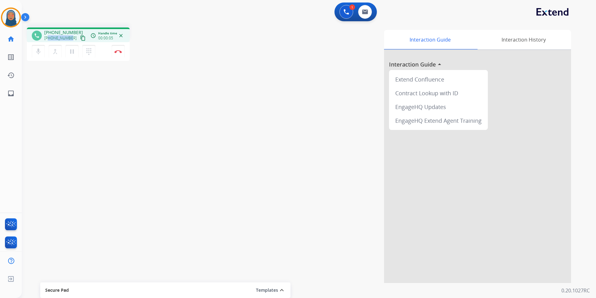
drag, startPoint x: 66, startPoint y: 38, endPoint x: 50, endPoint y: 38, distance: 16.5
click at [50, 38] on div "[PHONE_NUMBER] content_copy" at bounding box center [65, 37] width 42 height 7
click at [118, 53] on button "Disconnect" at bounding box center [118, 51] width 13 height 13
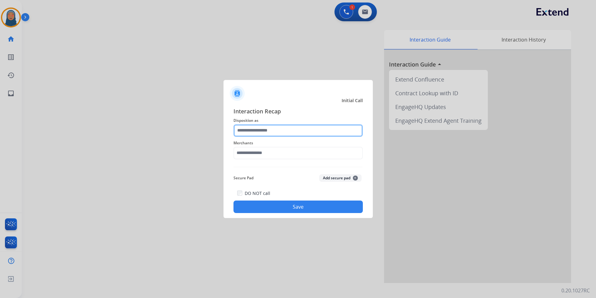
click at [263, 129] on input "text" at bounding box center [298, 130] width 129 height 12
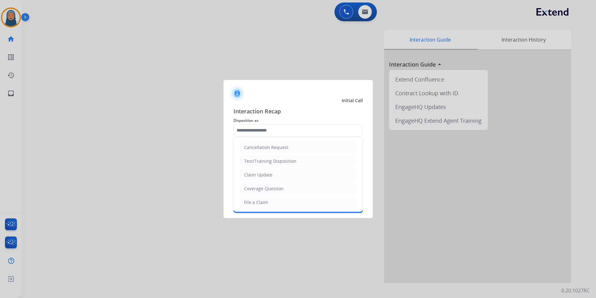
drag, startPoint x: 260, startPoint y: 199, endPoint x: 260, endPoint y: 184, distance: 15.6
click at [260, 199] on div "File a Claim" at bounding box center [256, 202] width 24 height 6
type input "**********"
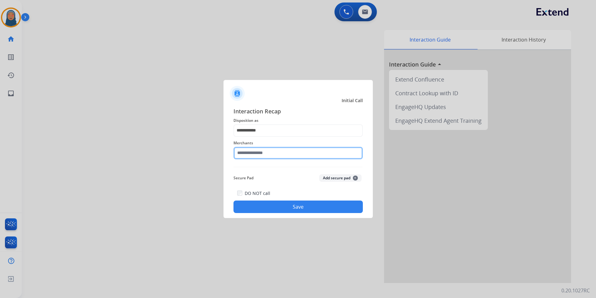
click at [260, 154] on input "text" at bounding box center [298, 153] width 129 height 12
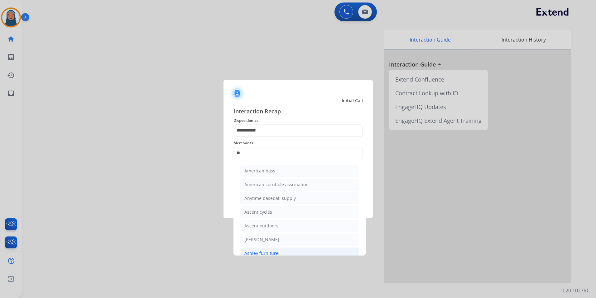
click at [269, 252] on div "Ashley furniture" at bounding box center [262, 253] width 34 height 6
type input "**********"
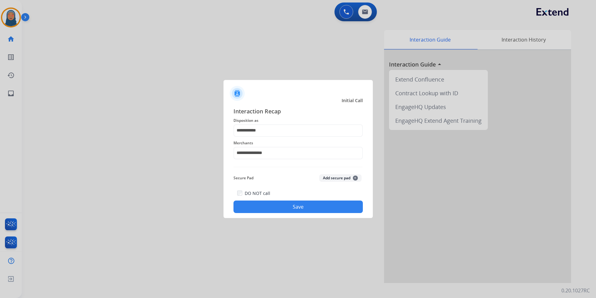
click at [300, 207] on button "Save" at bounding box center [298, 206] width 129 height 12
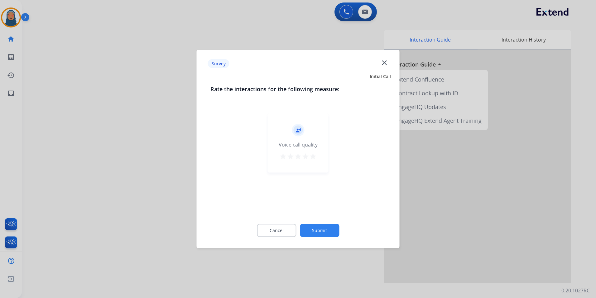
click at [323, 233] on button "Submit" at bounding box center [319, 230] width 39 height 13
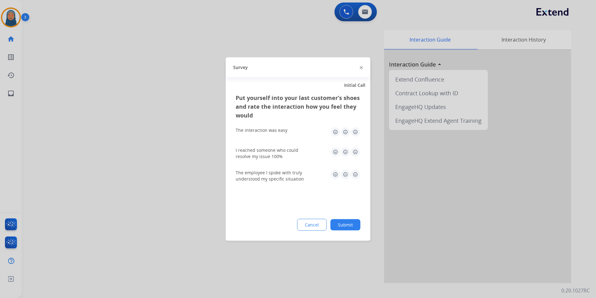
click at [345, 225] on button "Submit" at bounding box center [346, 224] width 30 height 11
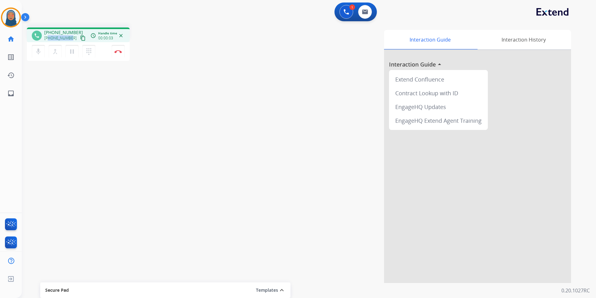
drag, startPoint x: 70, startPoint y: 40, endPoint x: 48, endPoint y: 40, distance: 22.1
click at [48, 40] on div "[PHONE_NUMBER] content_copy" at bounding box center [65, 37] width 42 height 7
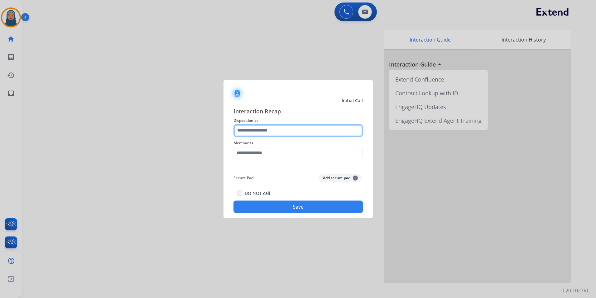
click at [265, 132] on input "text" at bounding box center [298, 130] width 129 height 12
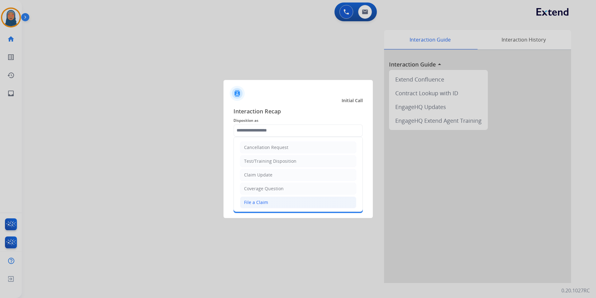
click at [265, 201] on div "File a Claim" at bounding box center [256, 202] width 24 height 6
type input "**********"
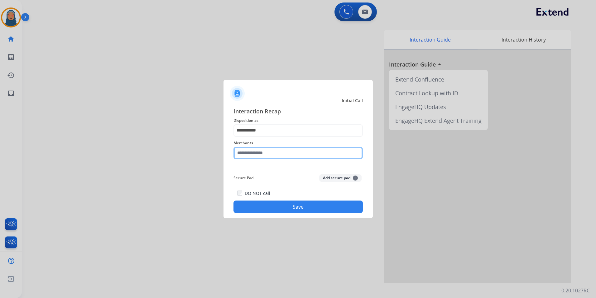
click at [269, 153] on input "text" at bounding box center [298, 153] width 129 height 12
type input "*"
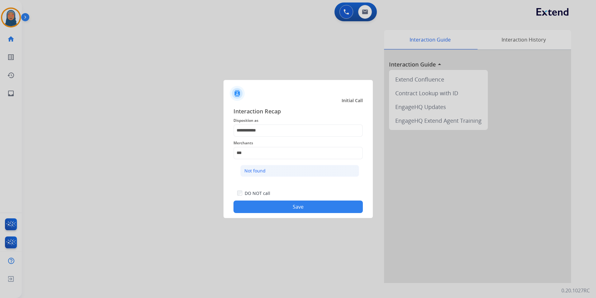
click at [267, 174] on li "Not found" at bounding box center [299, 171] width 119 height 12
type input "*********"
click at [295, 210] on button "Save" at bounding box center [298, 206] width 129 height 12
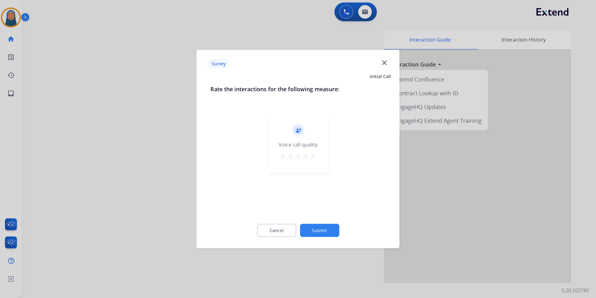
click at [321, 228] on button "Submit" at bounding box center [319, 230] width 39 height 13
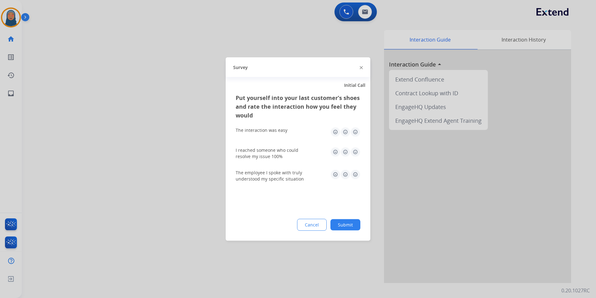
click at [344, 224] on button "Submit" at bounding box center [346, 224] width 30 height 11
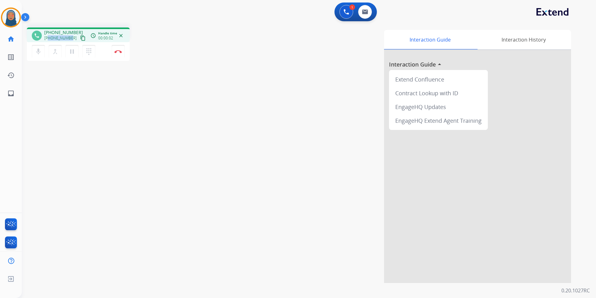
drag, startPoint x: 70, startPoint y: 37, endPoint x: 50, endPoint y: 40, distance: 20.2
click at [50, 40] on span "[PHONE_NUMBER]" at bounding box center [60, 38] width 32 height 5
click at [118, 51] on img at bounding box center [117, 51] width 7 height 3
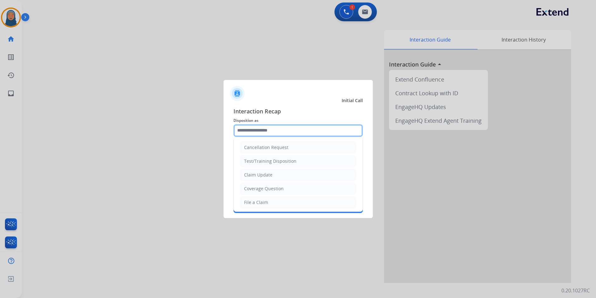
click at [283, 132] on input "text" at bounding box center [298, 130] width 129 height 12
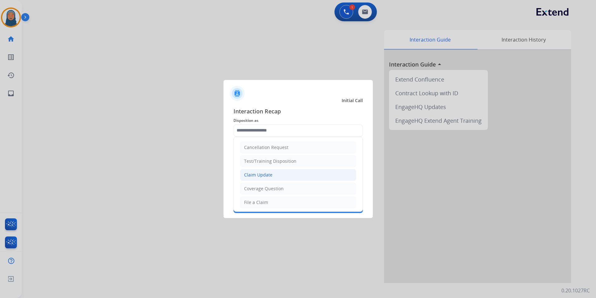
click at [264, 175] on div "Claim Update" at bounding box center [258, 175] width 28 height 6
type input "**********"
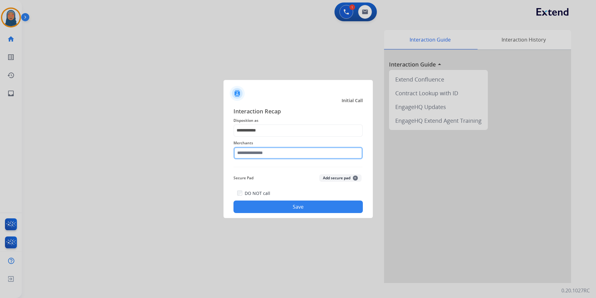
click at [274, 152] on input "text" at bounding box center [298, 153] width 129 height 12
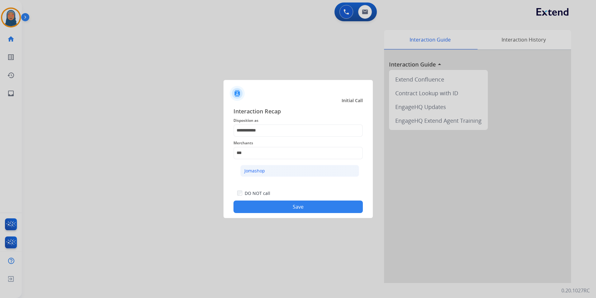
click at [271, 171] on li "Jomashop" at bounding box center [299, 171] width 119 height 12
type input "********"
click at [300, 209] on button "Save" at bounding box center [298, 206] width 129 height 12
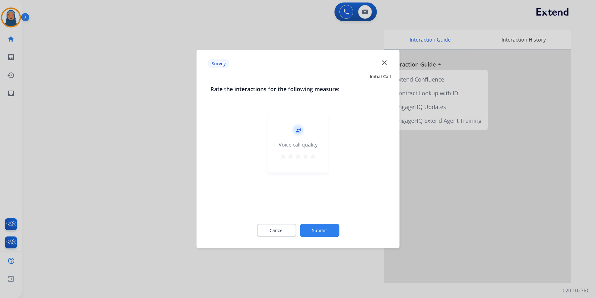
click at [318, 229] on button "Submit" at bounding box center [319, 230] width 39 height 13
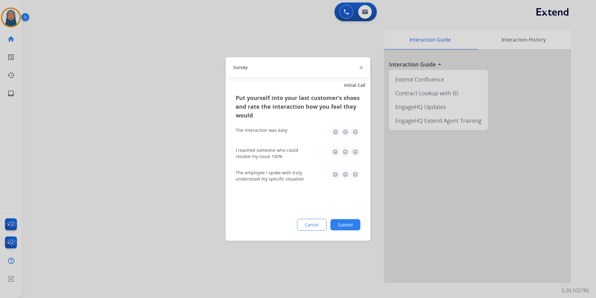
click at [350, 224] on button "Submit" at bounding box center [346, 224] width 30 height 11
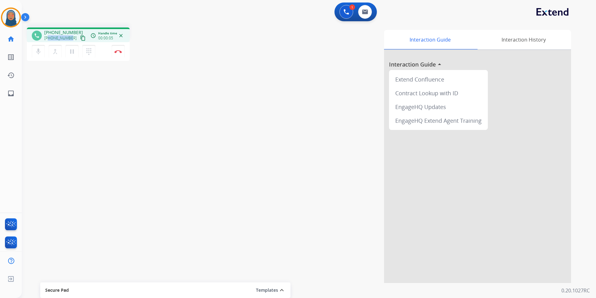
drag, startPoint x: 70, startPoint y: 38, endPoint x: 48, endPoint y: 38, distance: 22.5
click at [48, 38] on div "[PHONE_NUMBER] content_copy" at bounding box center [65, 37] width 42 height 7
click at [120, 54] on button "Disconnect" at bounding box center [118, 51] width 13 height 13
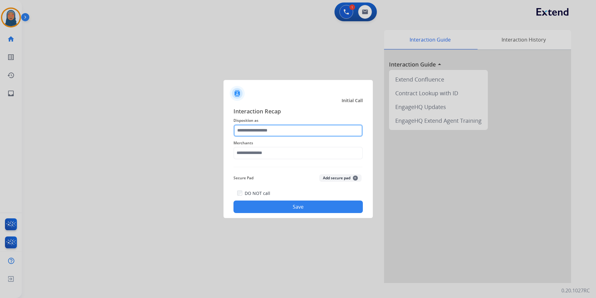
click at [256, 130] on input "text" at bounding box center [298, 130] width 129 height 12
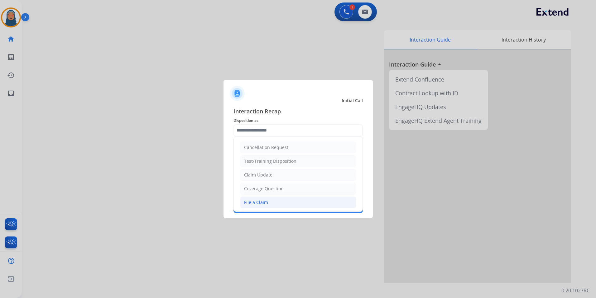
click at [267, 202] on div "File a Claim" at bounding box center [256, 202] width 24 height 6
type input "**********"
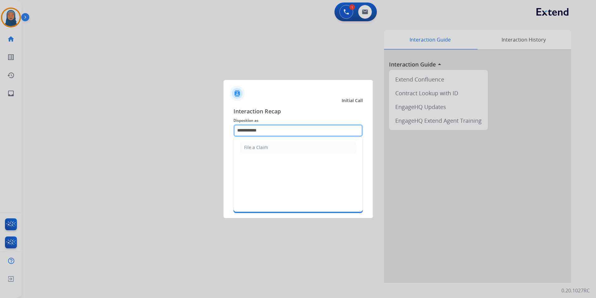
drag, startPoint x: 256, startPoint y: 132, endPoint x: 129, endPoint y: 121, distance: 127.4
click at [0, 121] on app-contact-recap-modal "**********" at bounding box center [0, 149] width 0 height 298
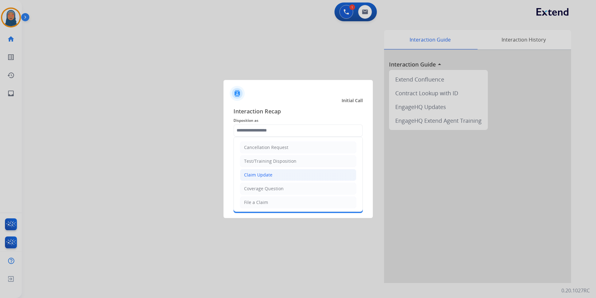
click at [275, 176] on li "Claim Update" at bounding box center [298, 175] width 116 height 12
type input "**********"
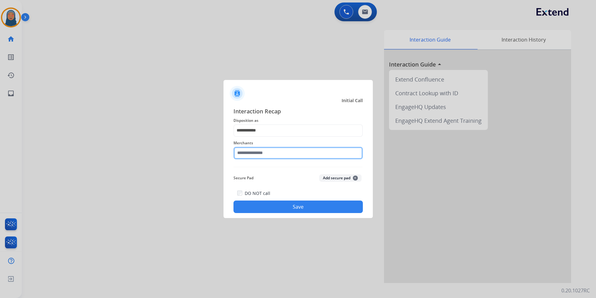
click at [267, 153] on input "text" at bounding box center [298, 153] width 129 height 12
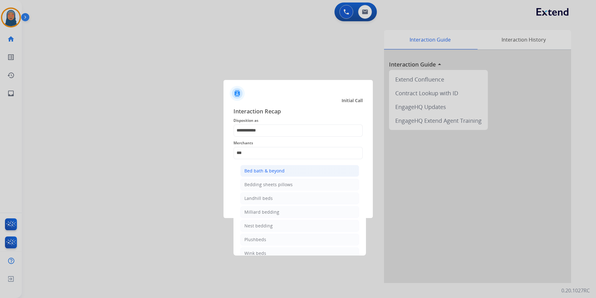
click at [295, 172] on li "Bed bath & beyond" at bounding box center [299, 171] width 119 height 12
type input "**********"
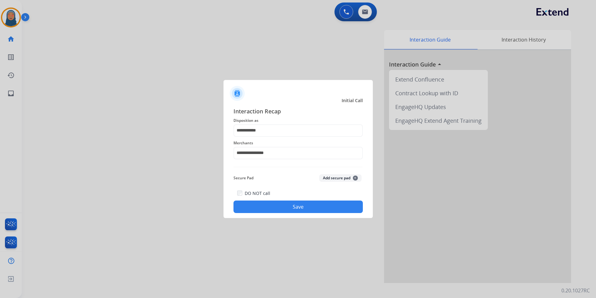
click at [313, 207] on button "Save" at bounding box center [298, 206] width 129 height 12
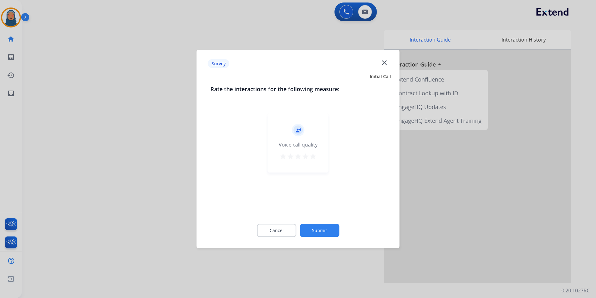
click at [329, 227] on button "Submit" at bounding box center [319, 230] width 39 height 13
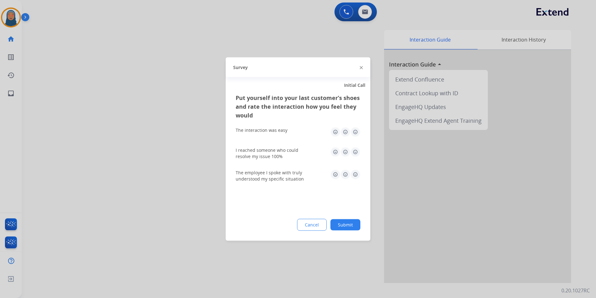
click at [347, 228] on button "Submit" at bounding box center [346, 224] width 30 height 11
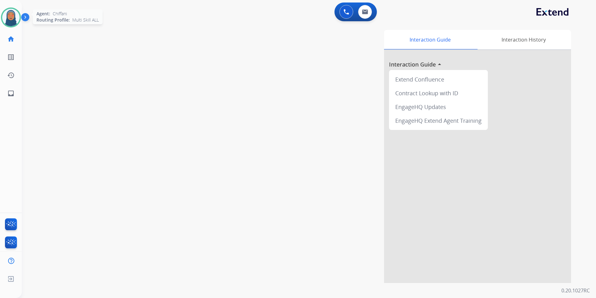
click at [17, 18] on img at bounding box center [10, 17] width 17 height 17
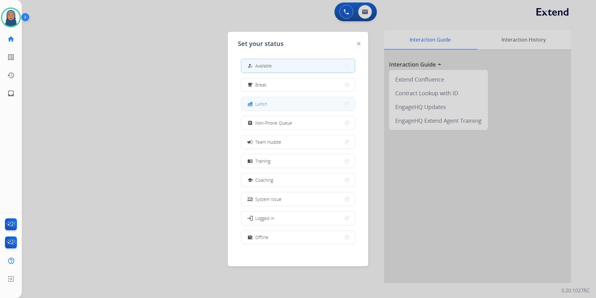
click at [270, 105] on button "fastfood Lunch" at bounding box center [298, 103] width 114 height 13
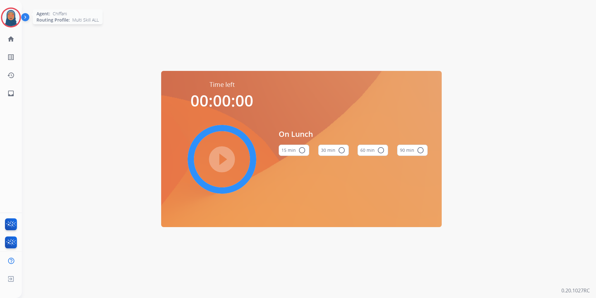
click at [12, 22] on img at bounding box center [10, 17] width 17 height 17
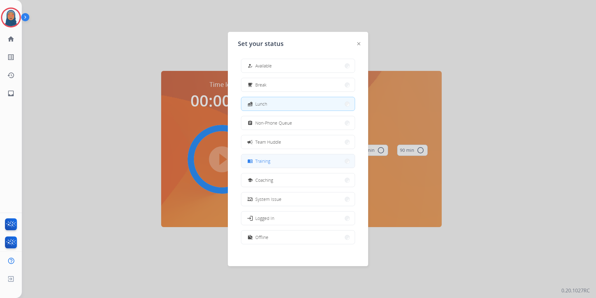
click at [297, 161] on button "menu_book Training" at bounding box center [298, 160] width 114 height 13
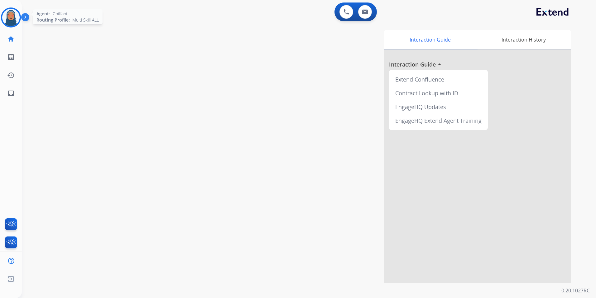
click at [12, 17] on img at bounding box center [10, 17] width 17 height 17
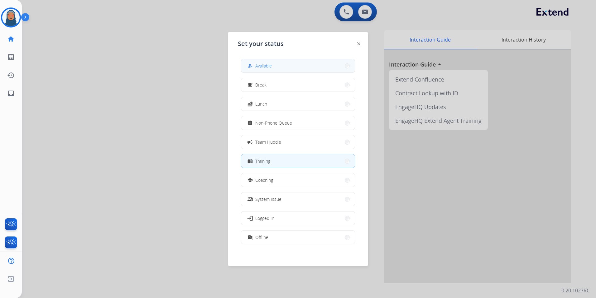
click at [284, 65] on button "how_to_reg Available" at bounding box center [298, 65] width 114 height 13
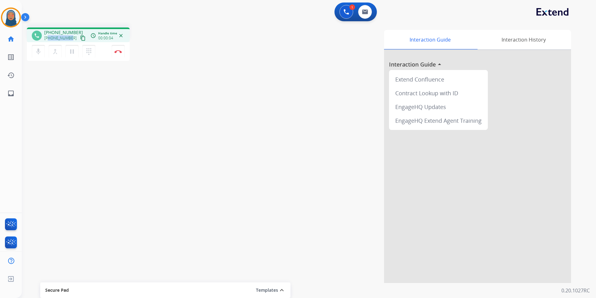
drag, startPoint x: 70, startPoint y: 37, endPoint x: 50, endPoint y: 41, distance: 20.8
click at [50, 41] on div "[PHONE_NUMBER] content_copy" at bounding box center [65, 37] width 42 height 7
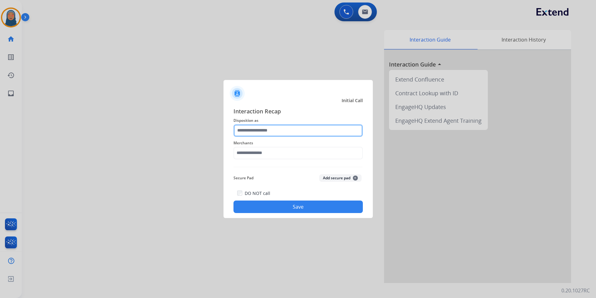
click at [266, 127] on input "text" at bounding box center [298, 130] width 129 height 12
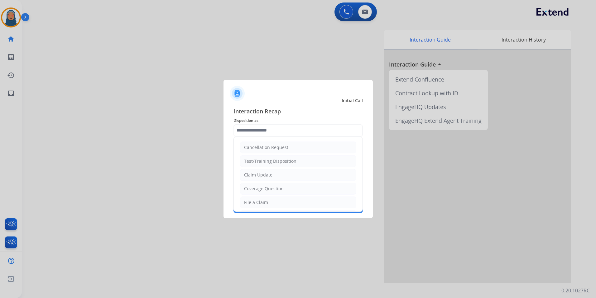
click at [265, 177] on div "Claim Update" at bounding box center [258, 175] width 28 height 6
type input "**********"
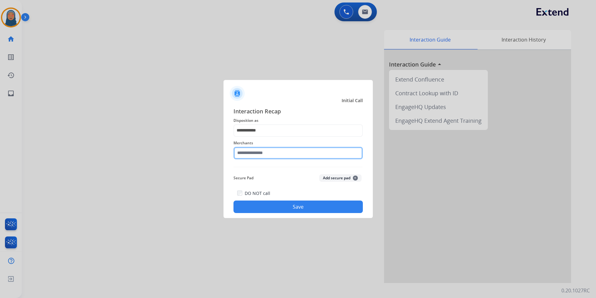
click at [267, 151] on input "text" at bounding box center [298, 153] width 129 height 12
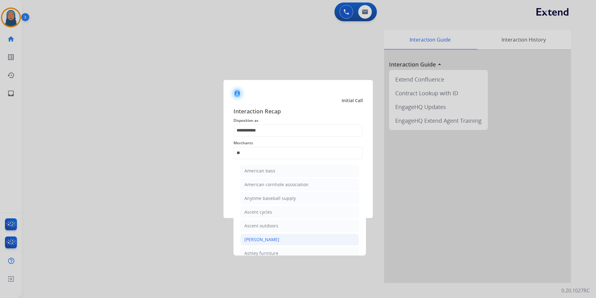
click at [299, 241] on li "[PERSON_NAME]" at bounding box center [299, 239] width 119 height 12
type input "**********"
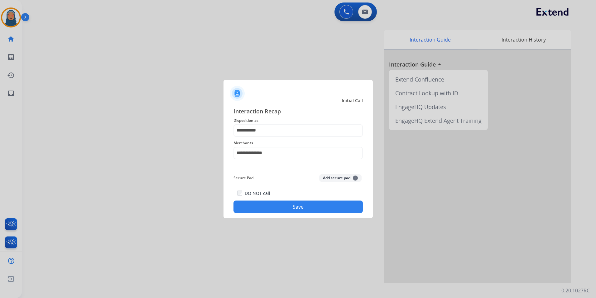
click at [318, 206] on button "Save" at bounding box center [298, 206] width 129 height 12
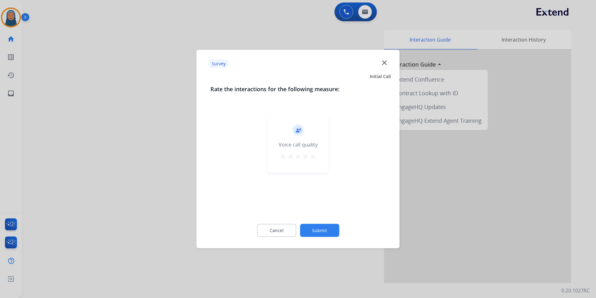
click at [330, 232] on button "Submit" at bounding box center [319, 230] width 39 height 13
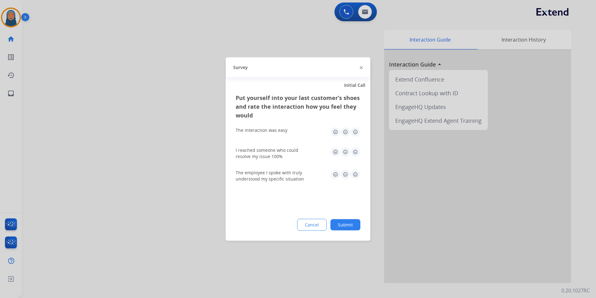
click at [347, 223] on button "Submit" at bounding box center [346, 224] width 30 height 11
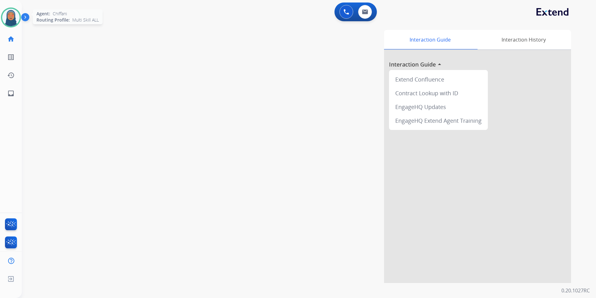
click at [10, 18] on img at bounding box center [10, 17] width 17 height 17
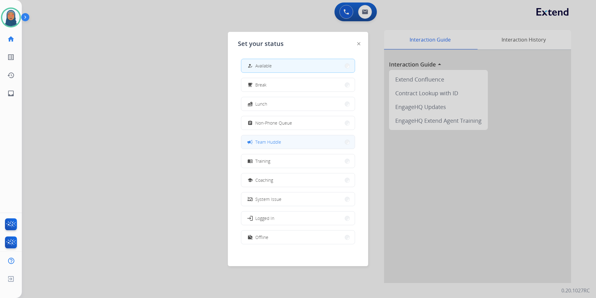
click at [293, 142] on button "campaign Team Huddle" at bounding box center [298, 141] width 114 height 13
